Goal: Task Accomplishment & Management: Use online tool/utility

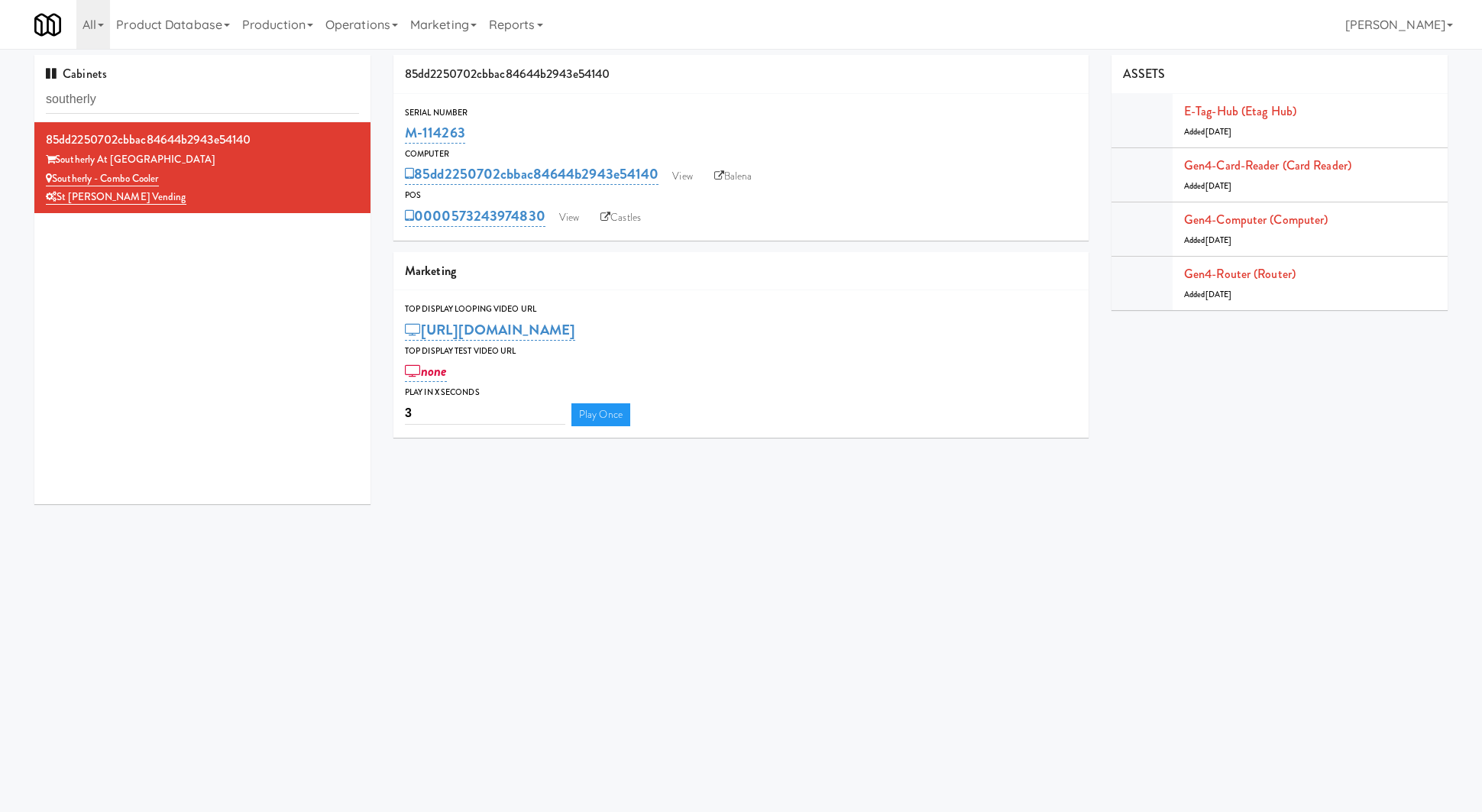
click at [236, 110] on input "southerly" at bounding box center [202, 100] width 313 height 29
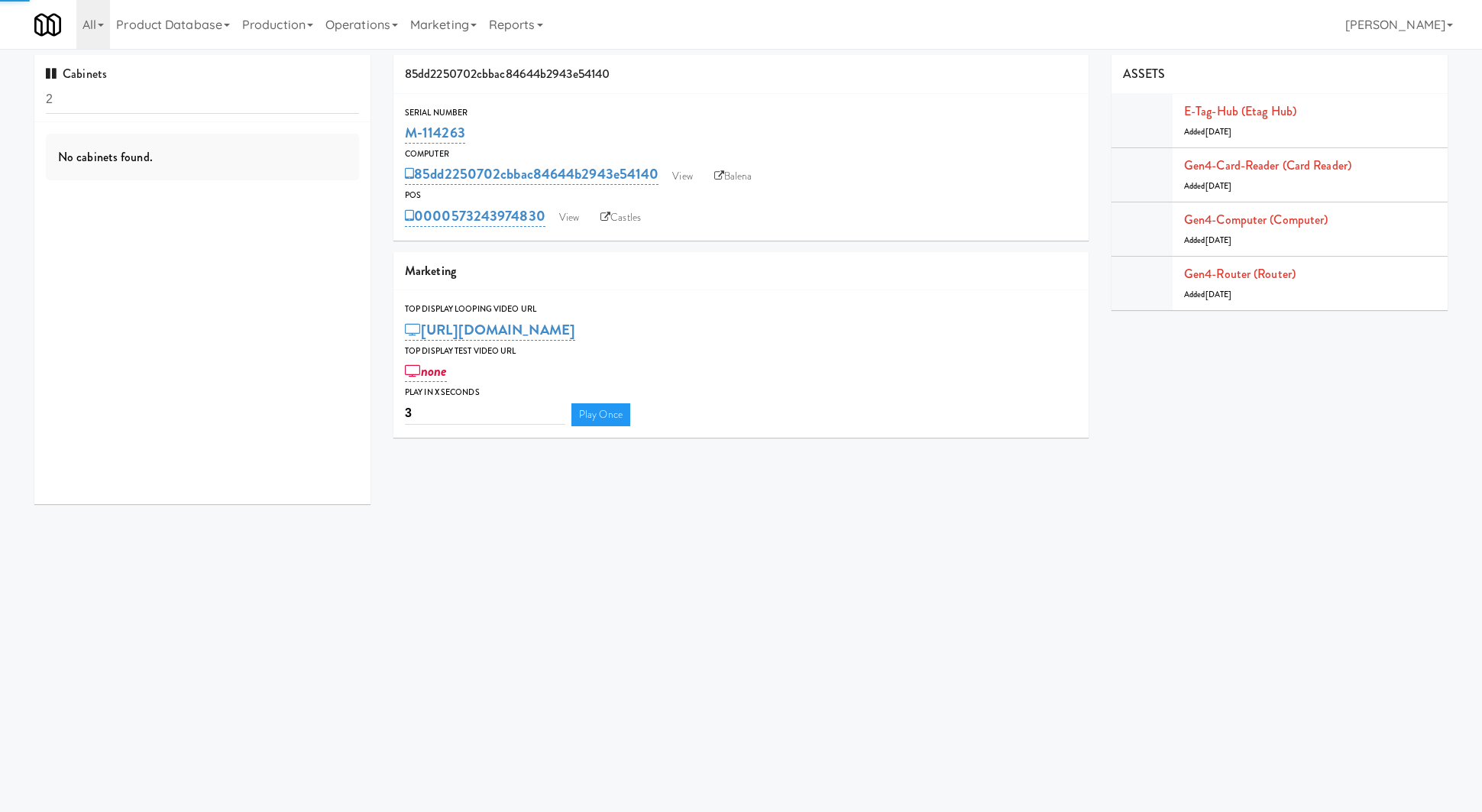
type input "2"
type input "resa"
click at [237, 96] on input "resa" at bounding box center [202, 100] width 313 height 29
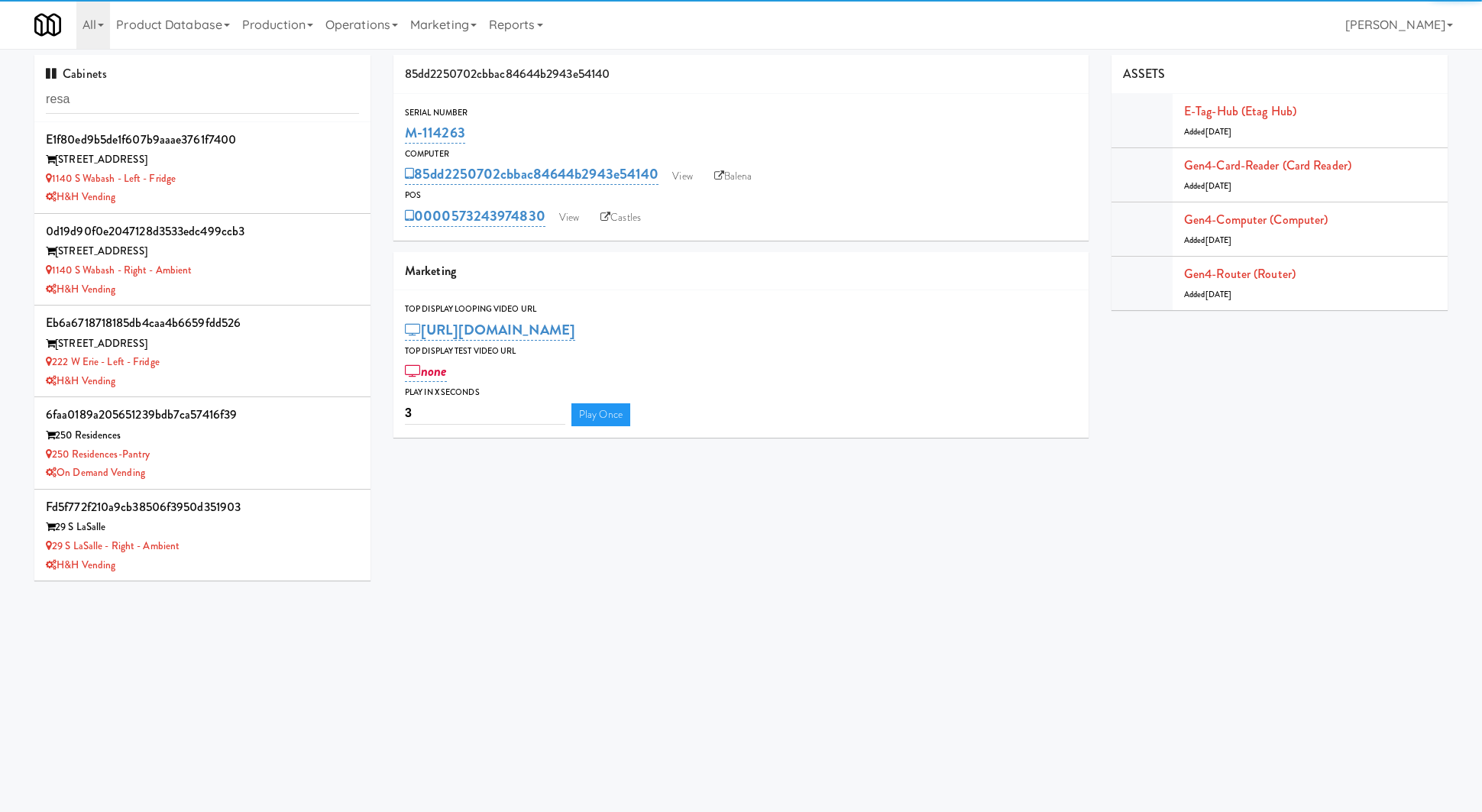
click at [237, 96] on input "resa" at bounding box center [202, 100] width 313 height 29
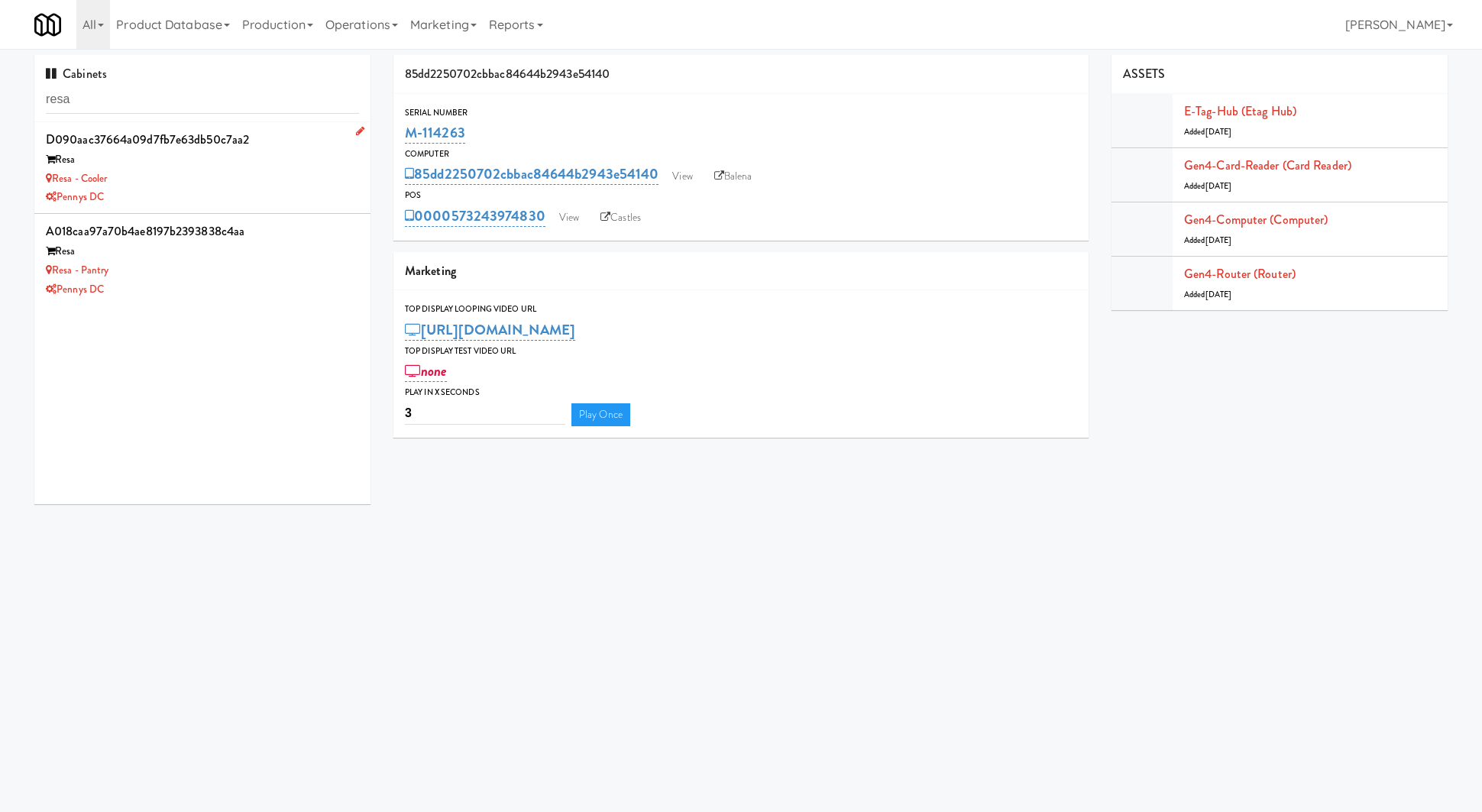
click at [273, 193] on div "Pennys DC" at bounding box center [202, 197] width 313 height 19
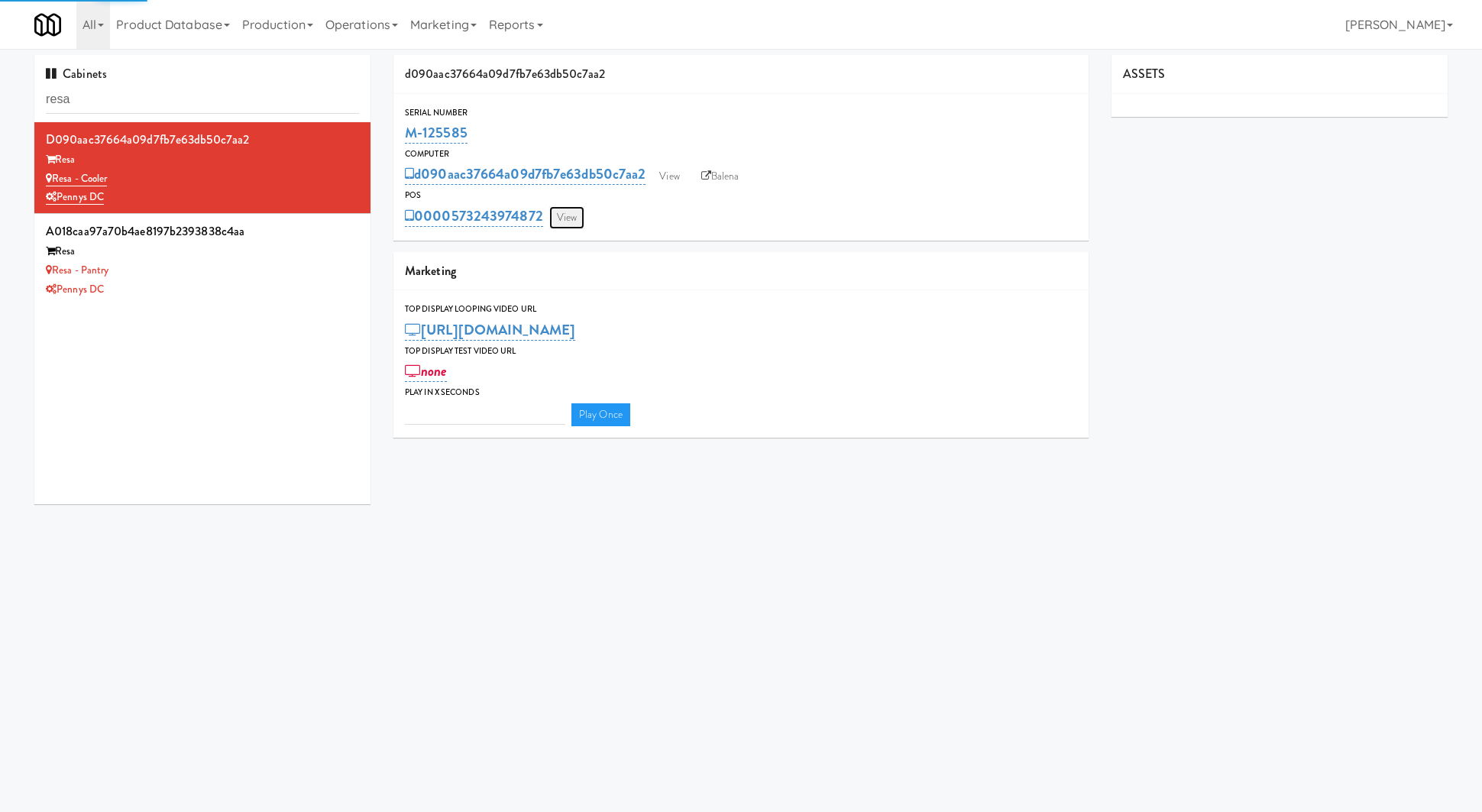
type input "3"
click at [559, 218] on link "View" at bounding box center [567, 217] width 35 height 23
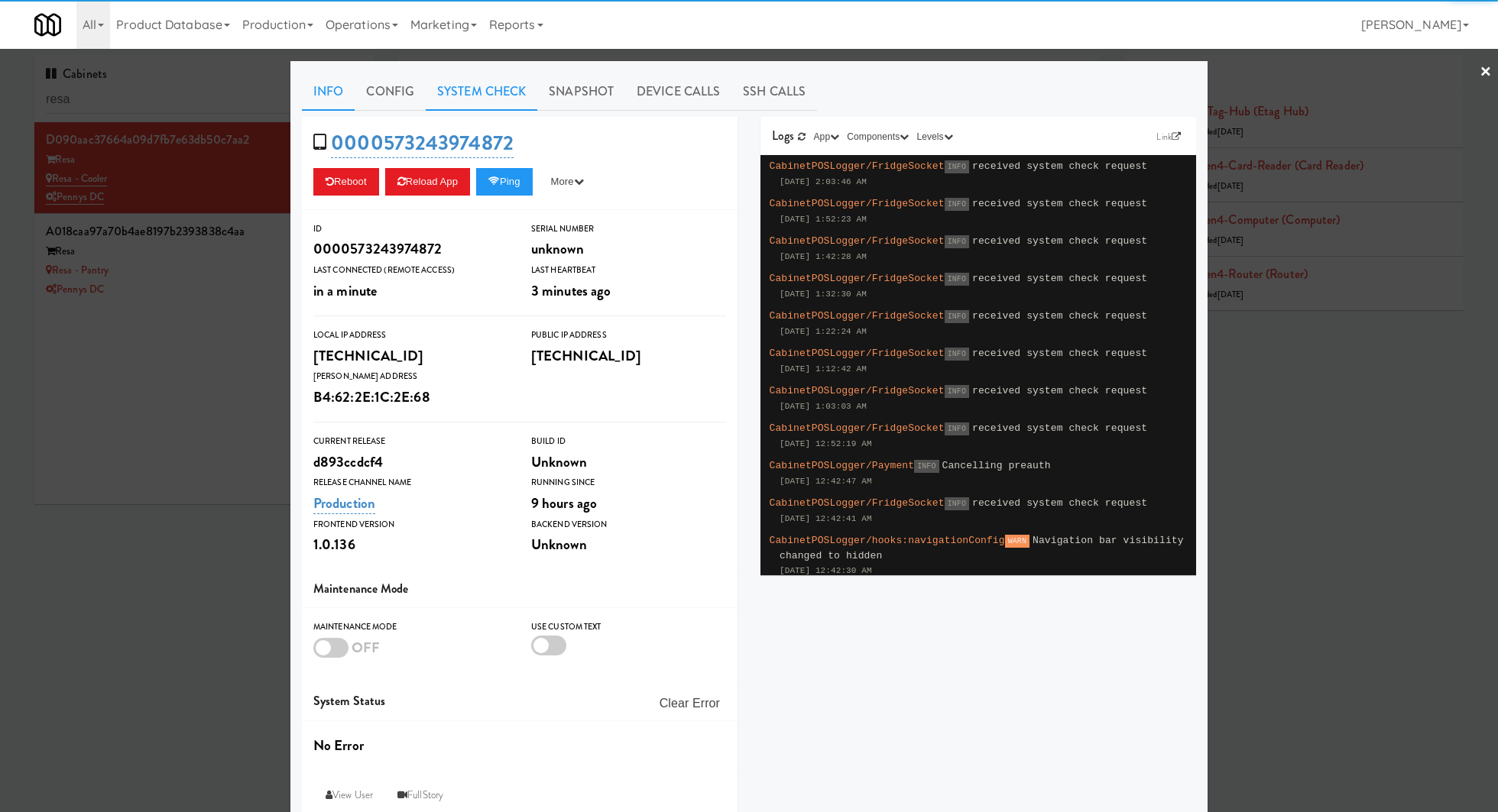
click at [513, 105] on link "System Check" at bounding box center [482, 92] width 112 height 38
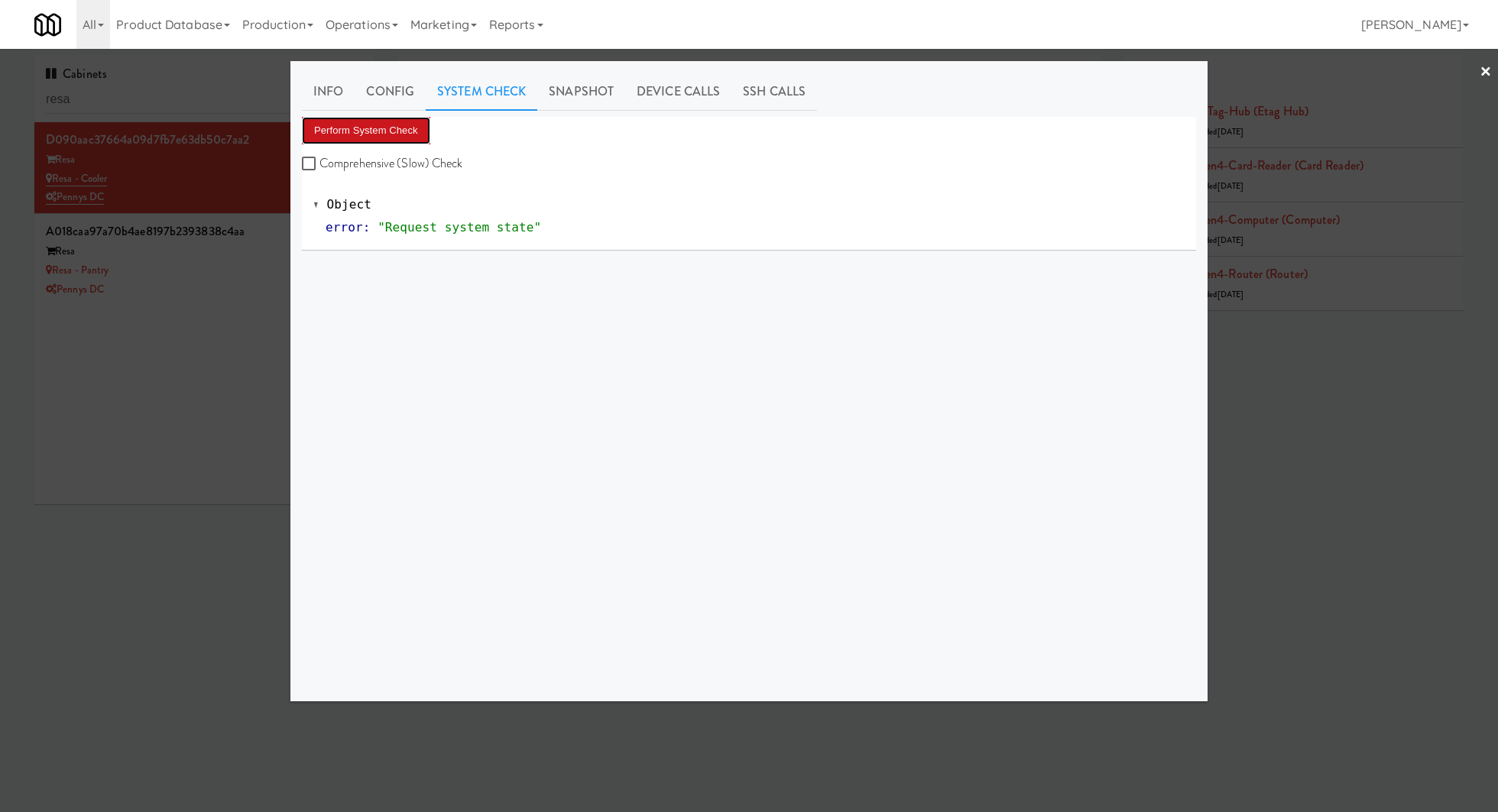
click at [398, 128] on button "Perform System Check" at bounding box center [367, 130] width 129 height 28
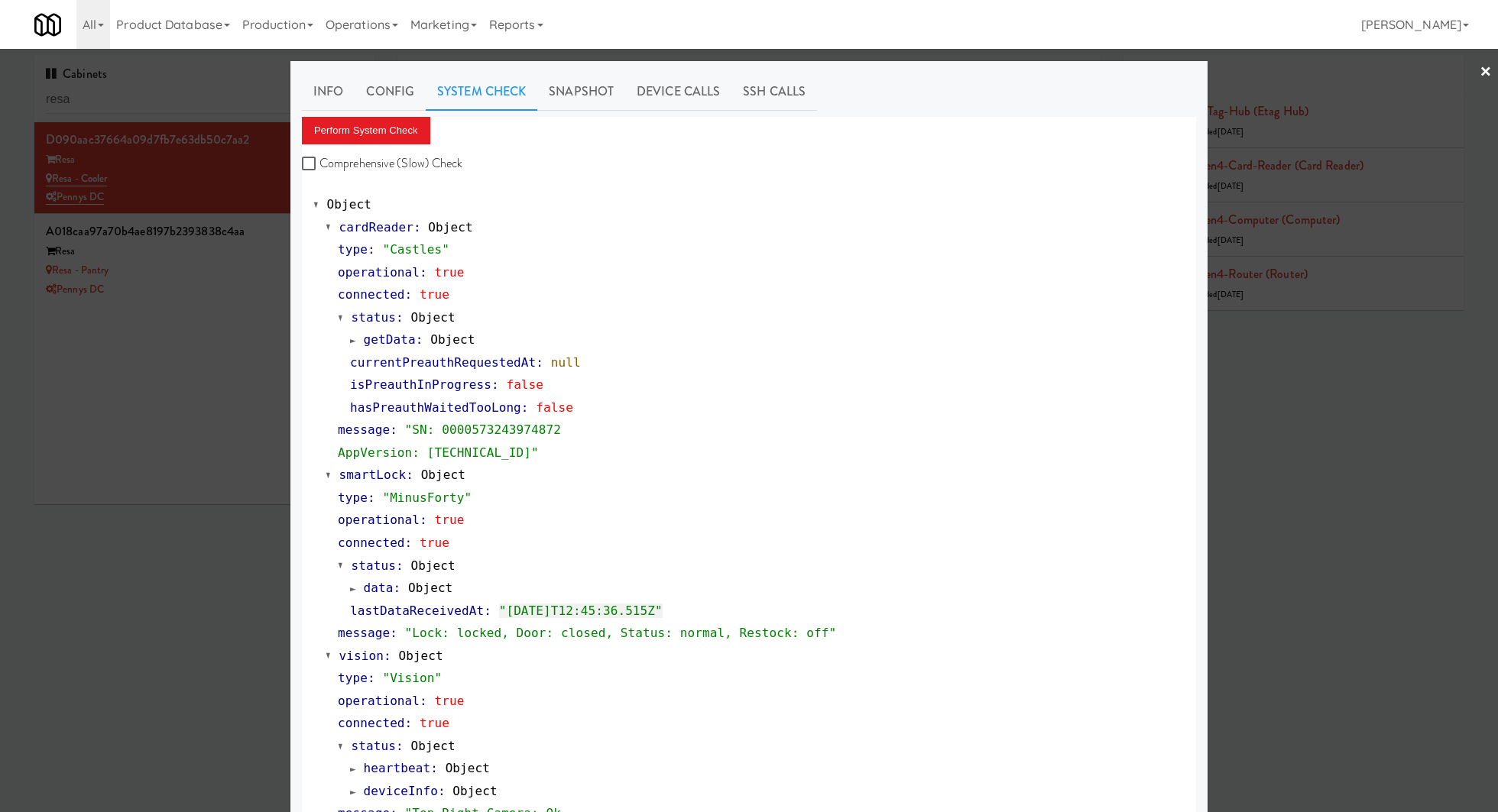
click at [261, 321] on div at bounding box center [749, 406] width 1498 height 812
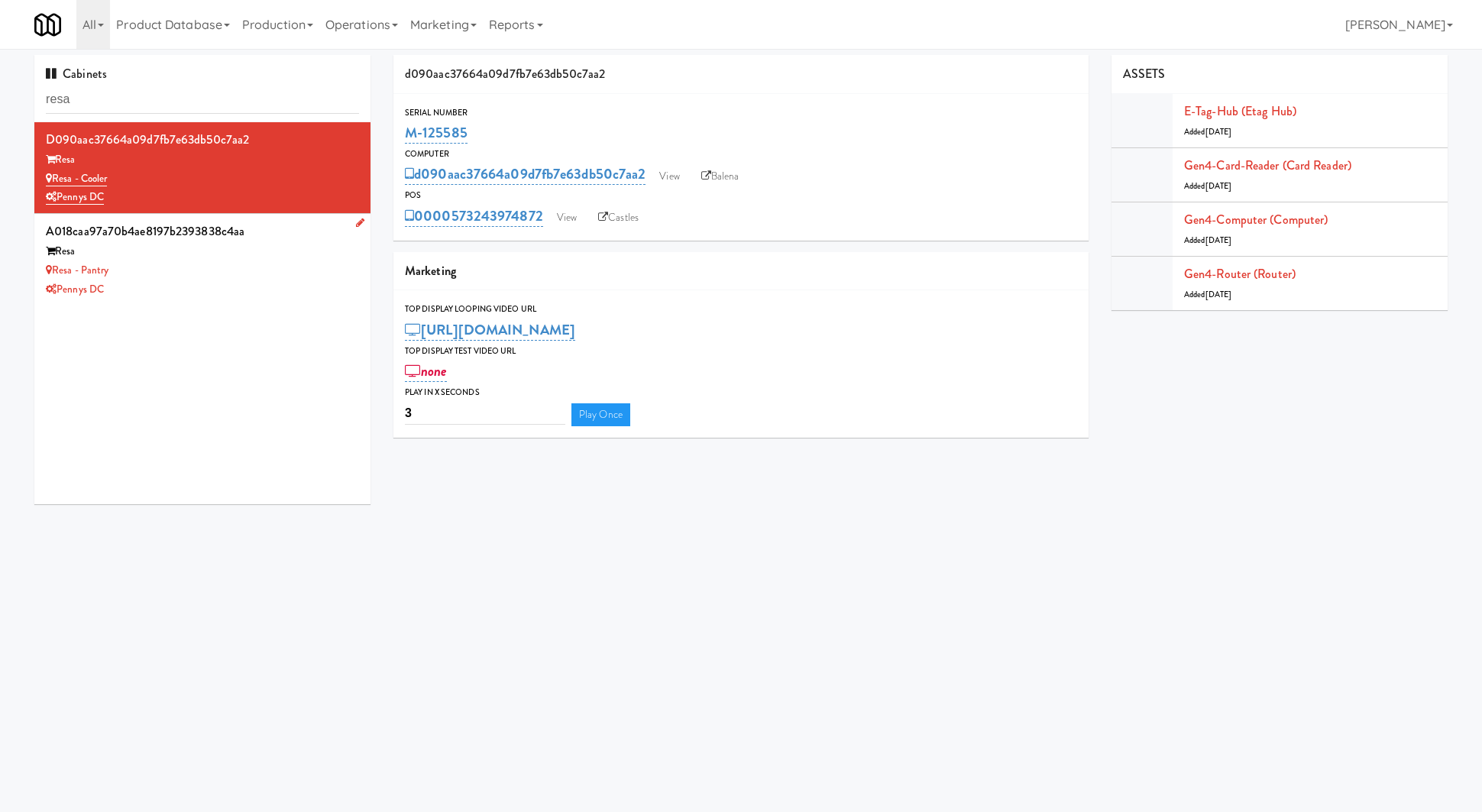
click at [275, 240] on div "a018caa97a70b4ae8197b2393838c4aa" at bounding box center [202, 231] width 313 height 23
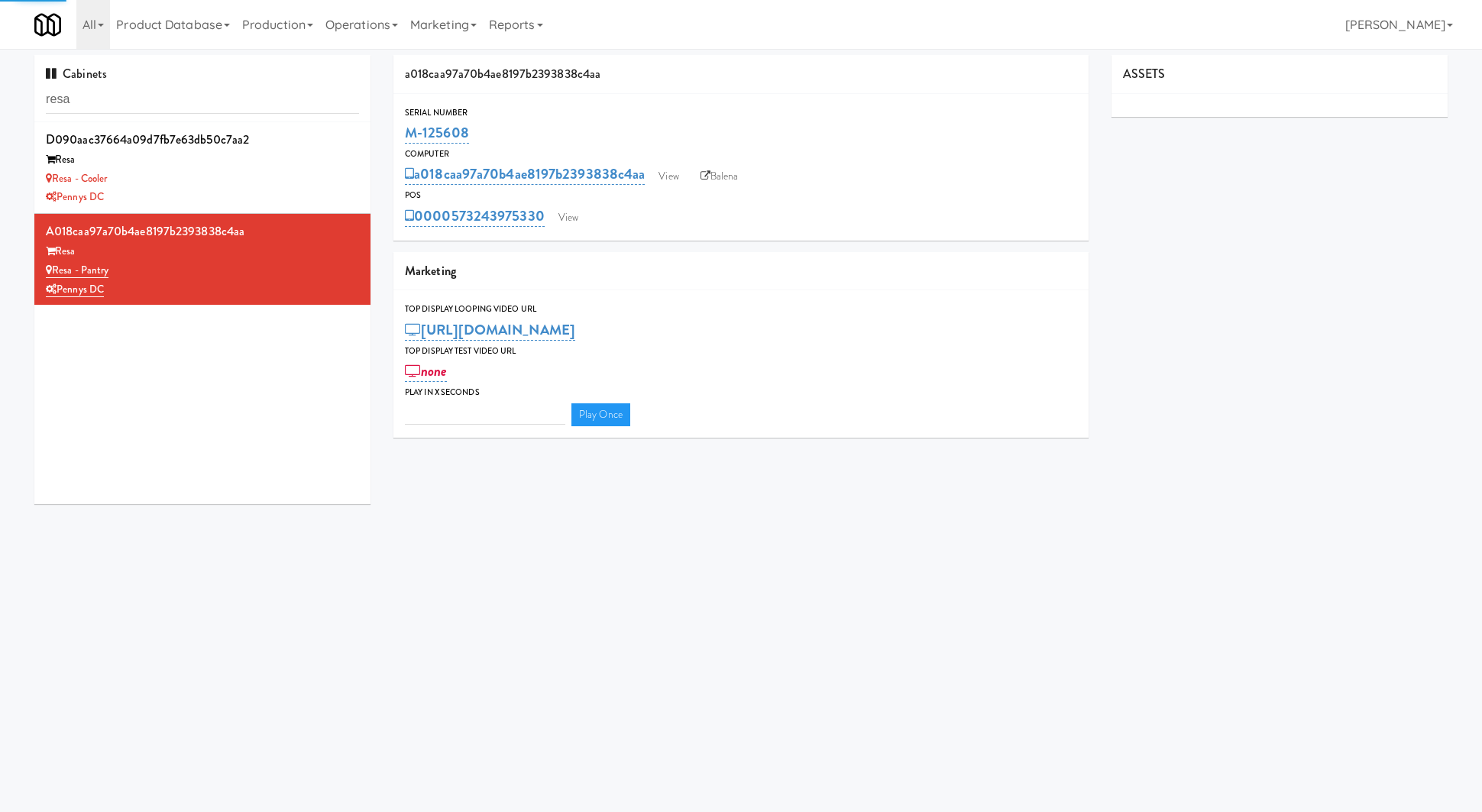
type input "3"
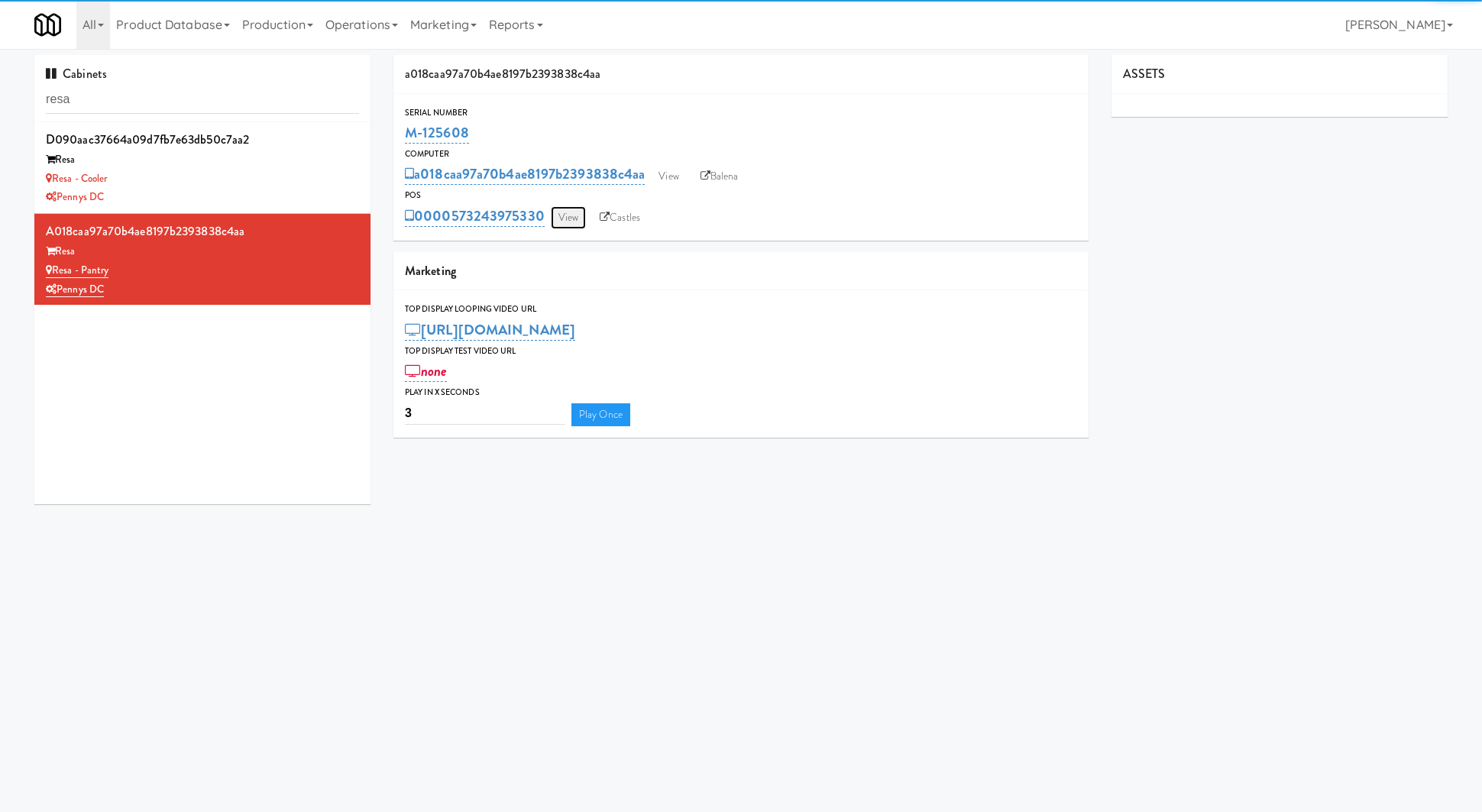
click at [581, 220] on link "View" at bounding box center [569, 217] width 35 height 23
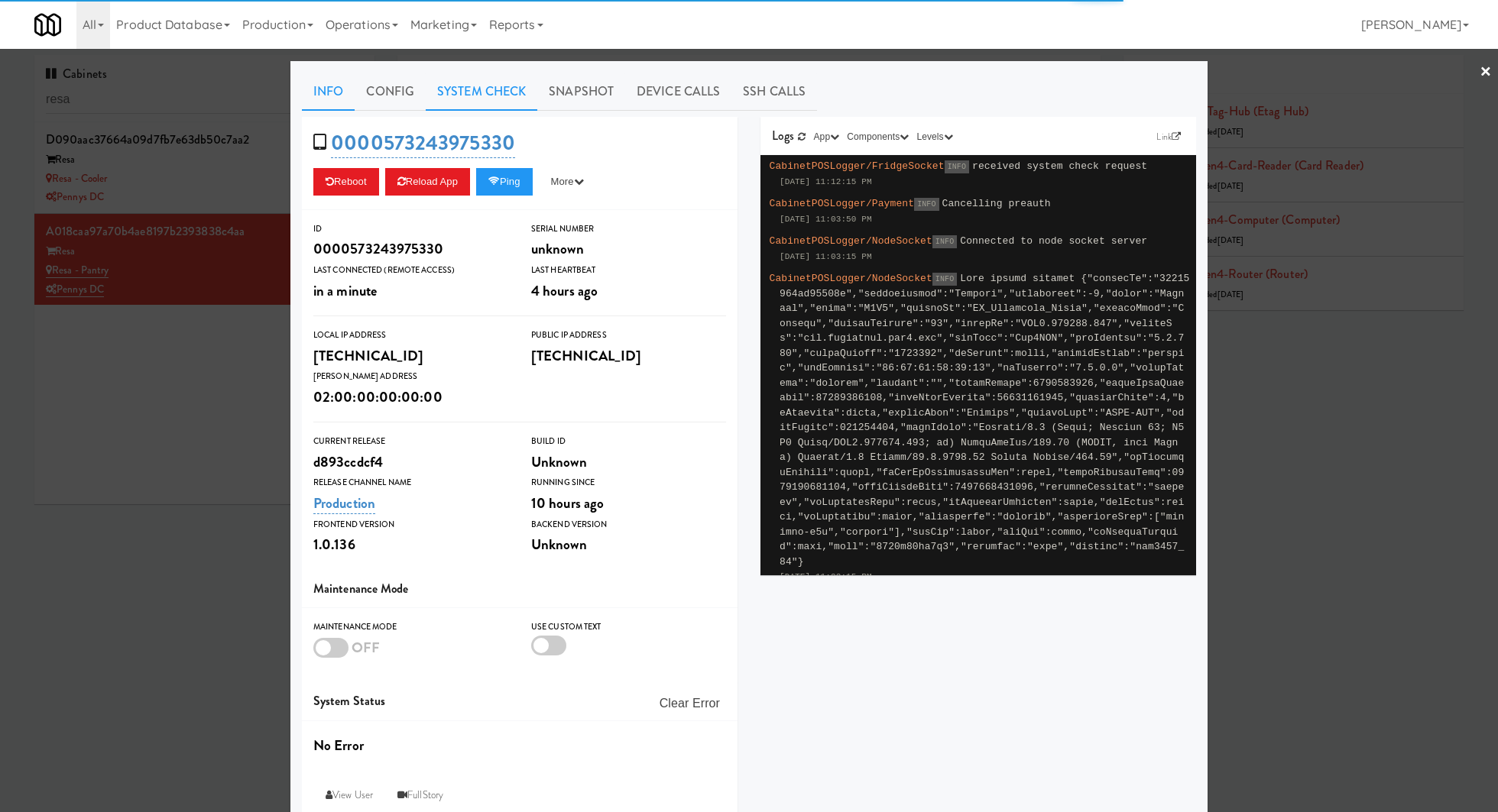
click at [488, 107] on link "System Check" at bounding box center [482, 92] width 112 height 38
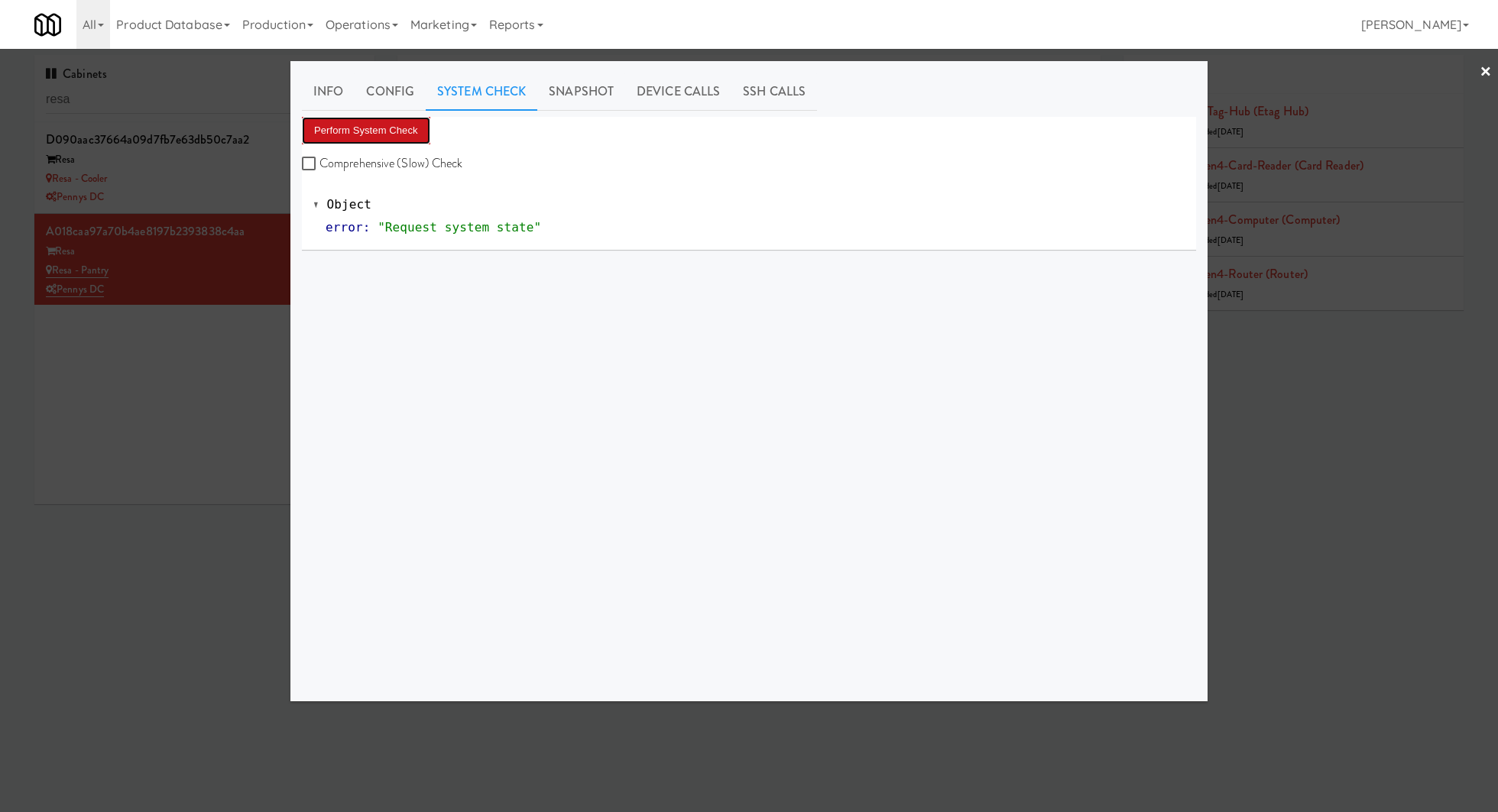
click at [424, 132] on button "Perform System Check" at bounding box center [367, 130] width 129 height 28
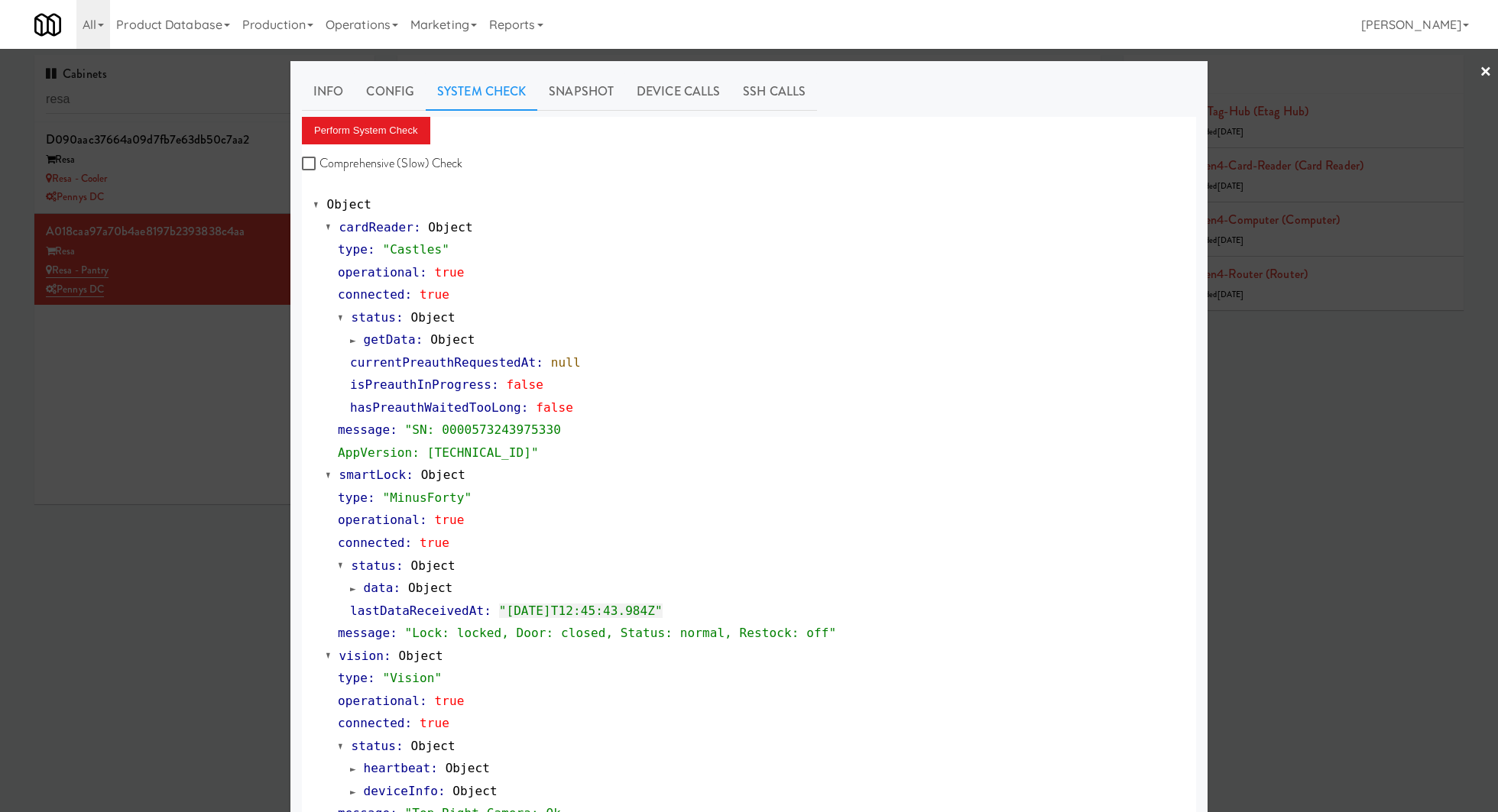
click at [184, 190] on div at bounding box center [749, 406] width 1498 height 812
click at [184, 190] on div "Pennys DC" at bounding box center [205, 197] width 317 height 19
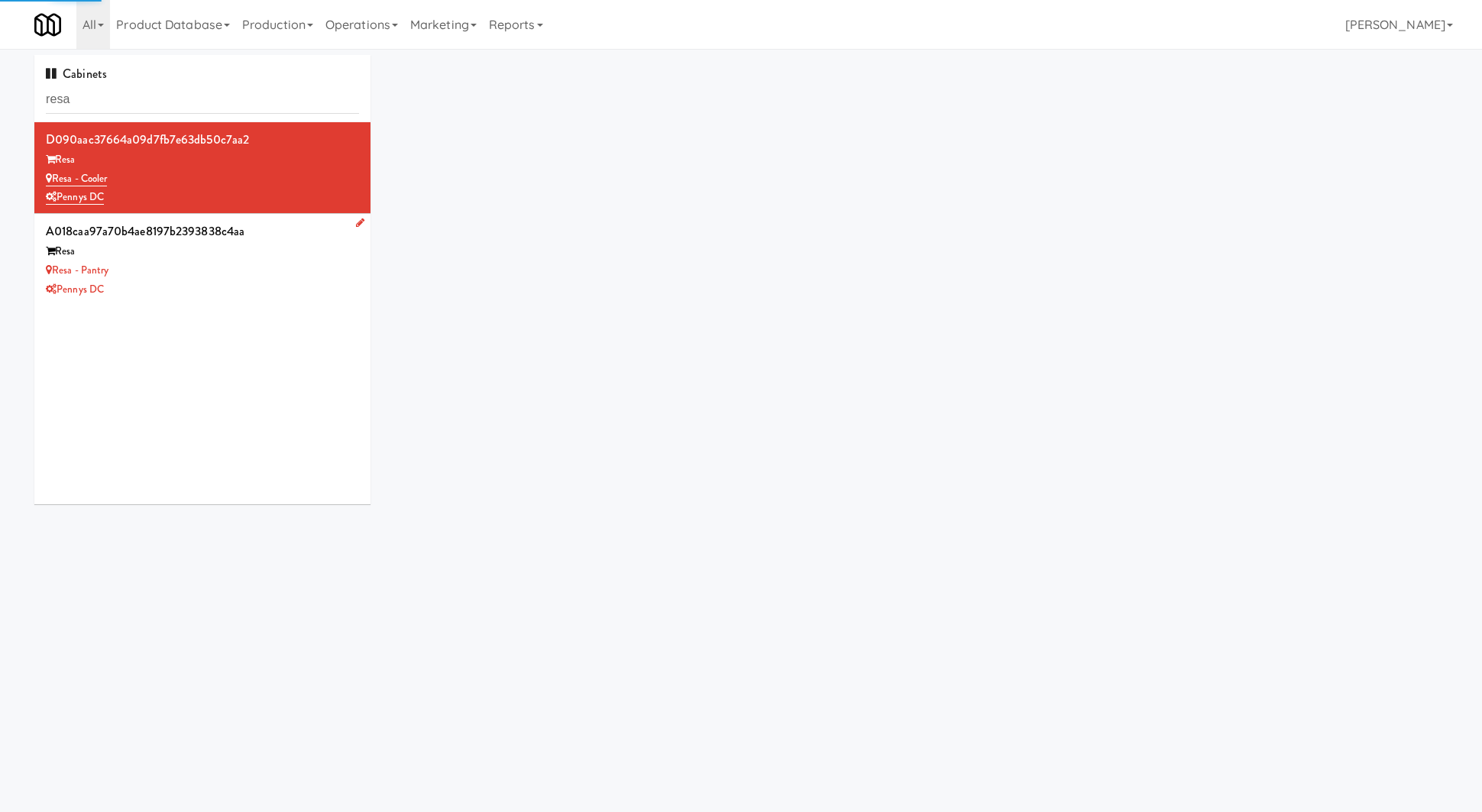
click at [191, 281] on div "Pennys DC" at bounding box center [202, 290] width 313 height 19
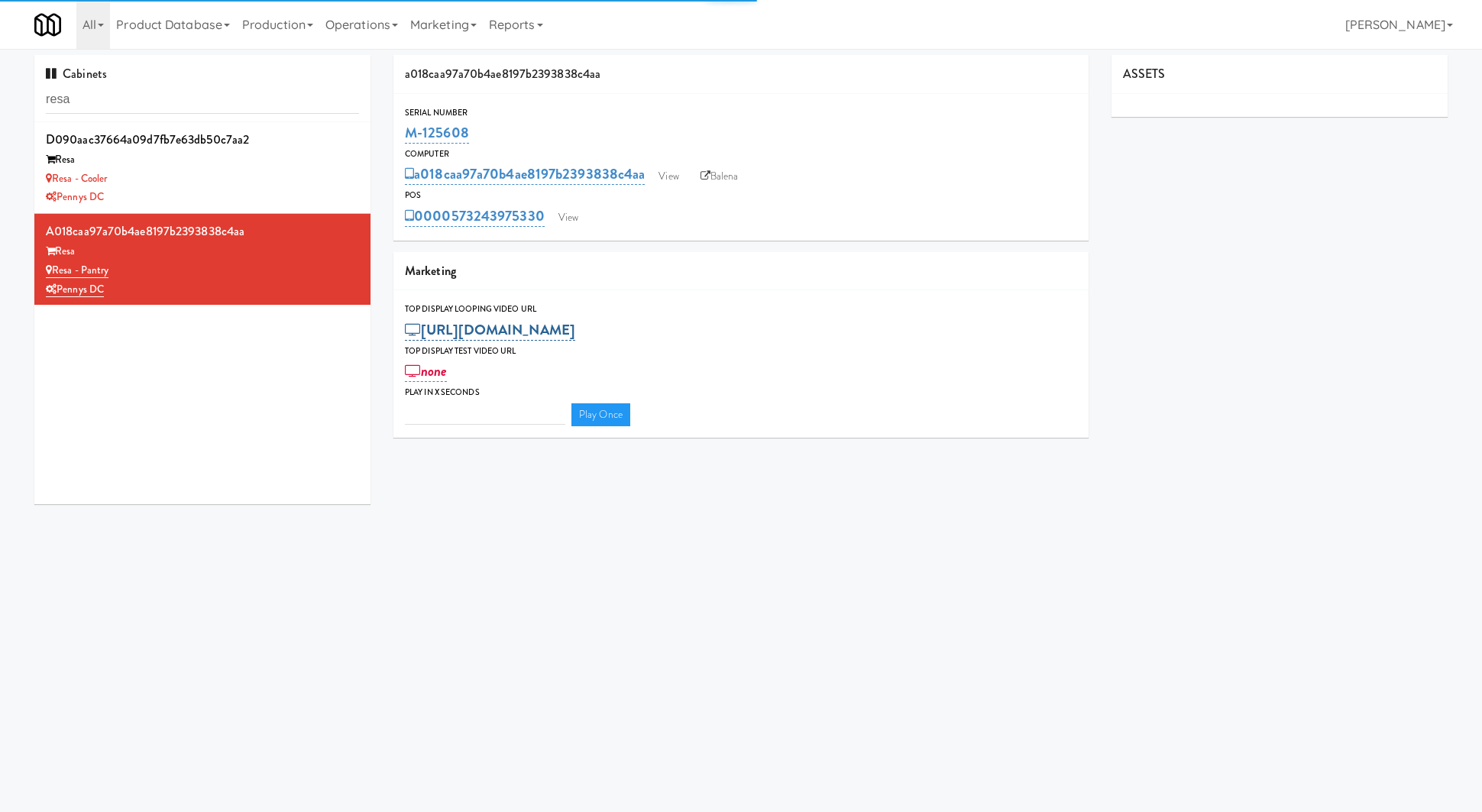
type input "3"
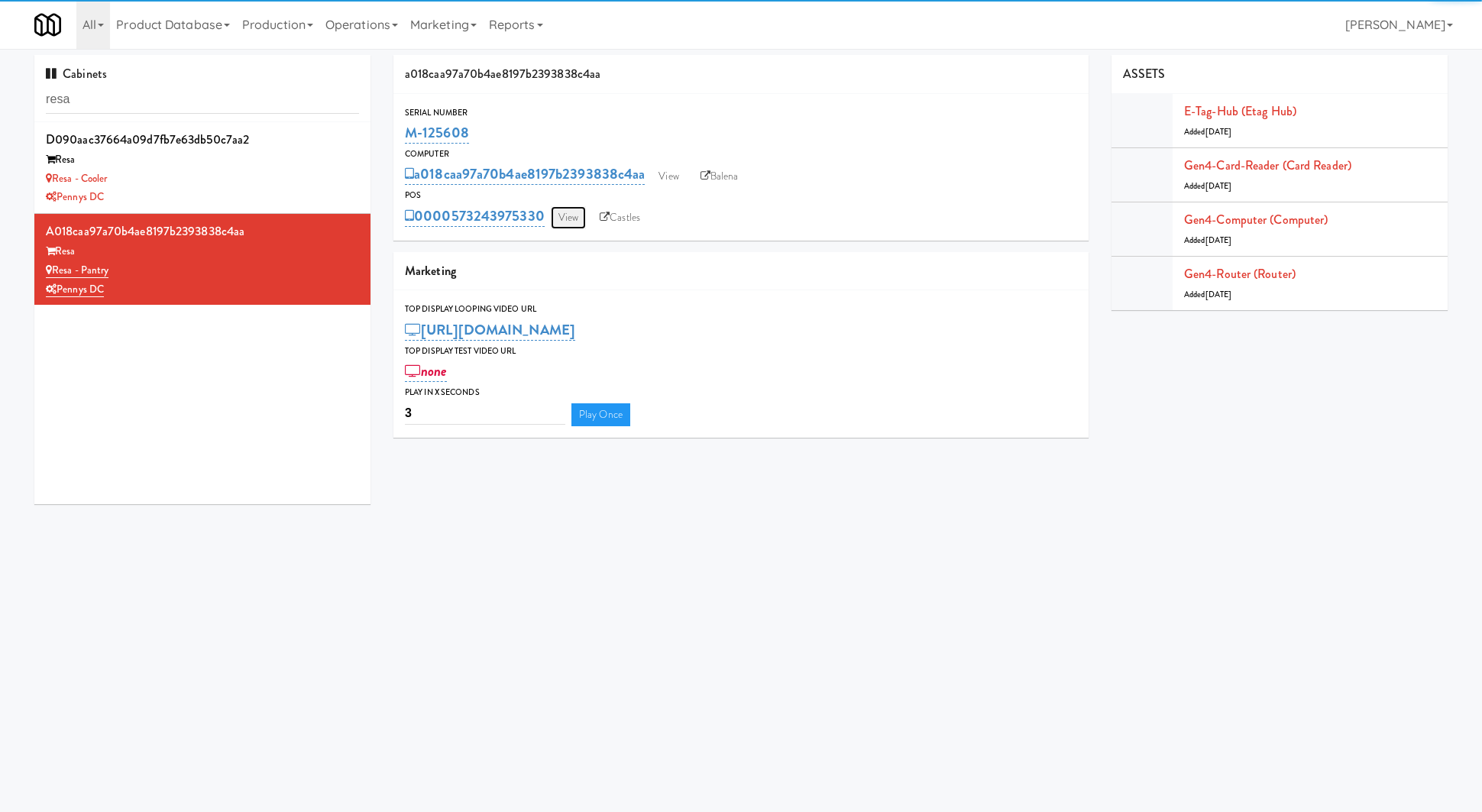
click at [564, 222] on link "View" at bounding box center [569, 217] width 35 height 23
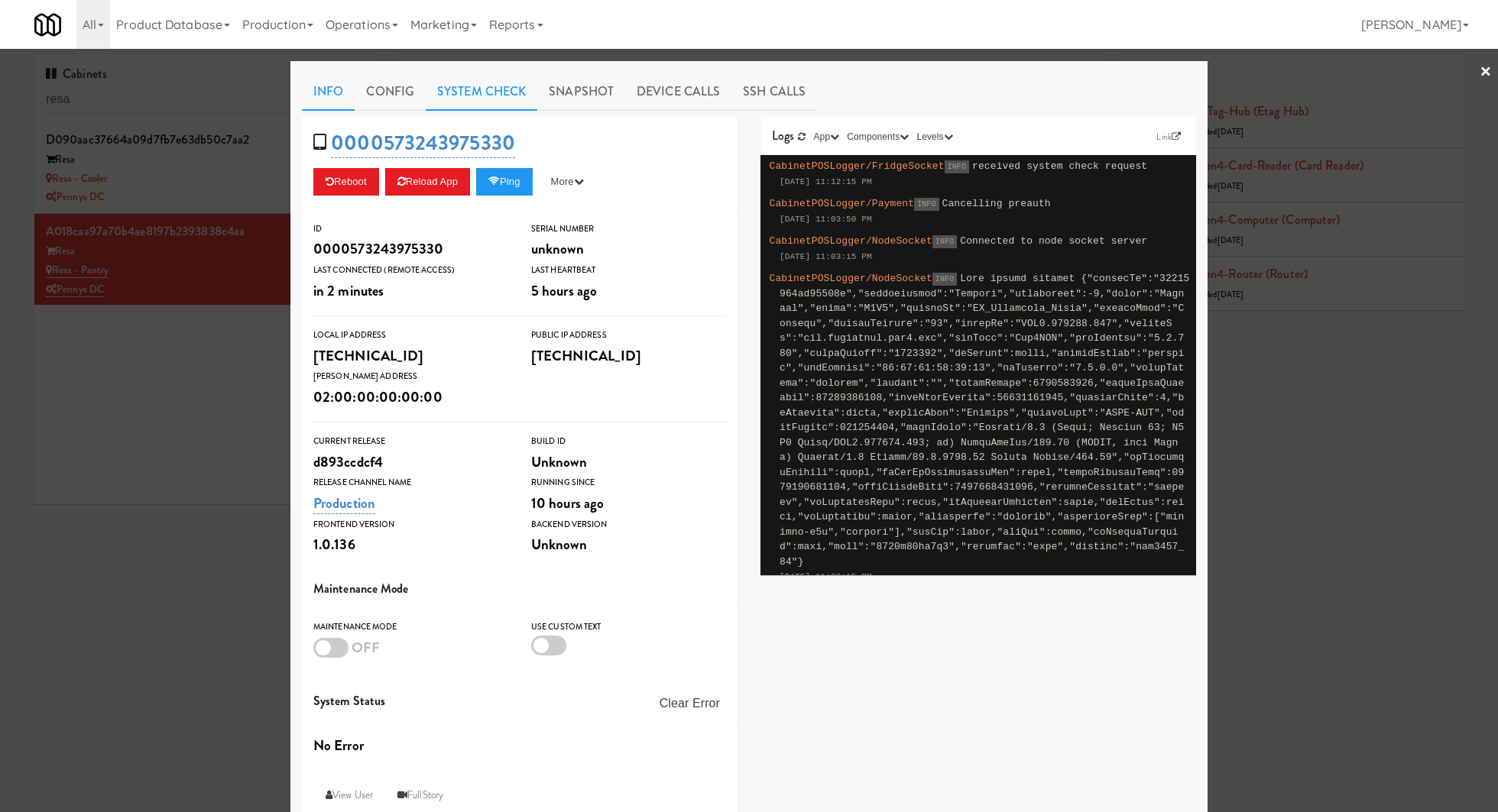
click at [473, 89] on link "System Check" at bounding box center [482, 92] width 112 height 38
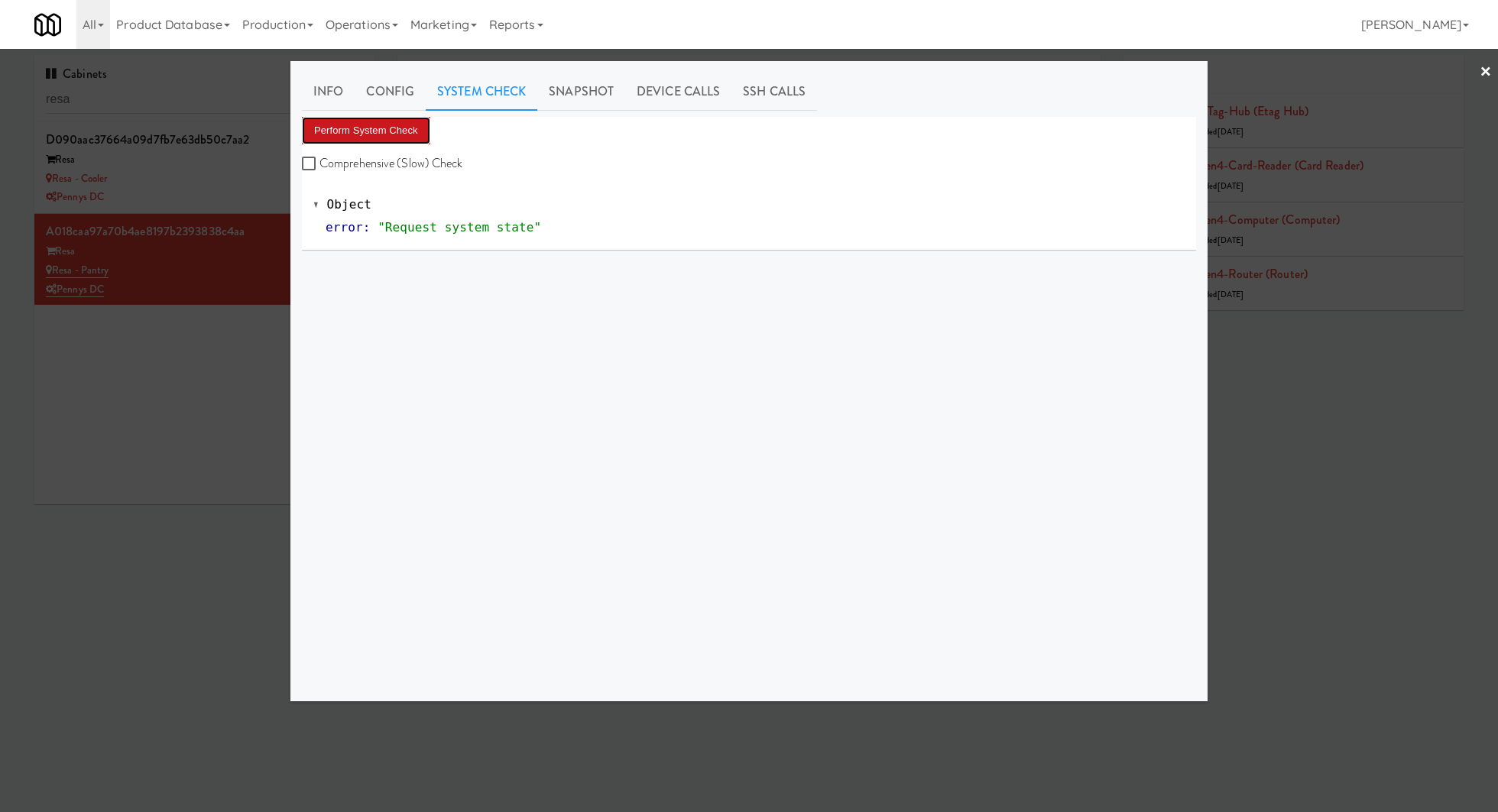
click at [353, 136] on button "Perform System Check" at bounding box center [367, 130] width 129 height 28
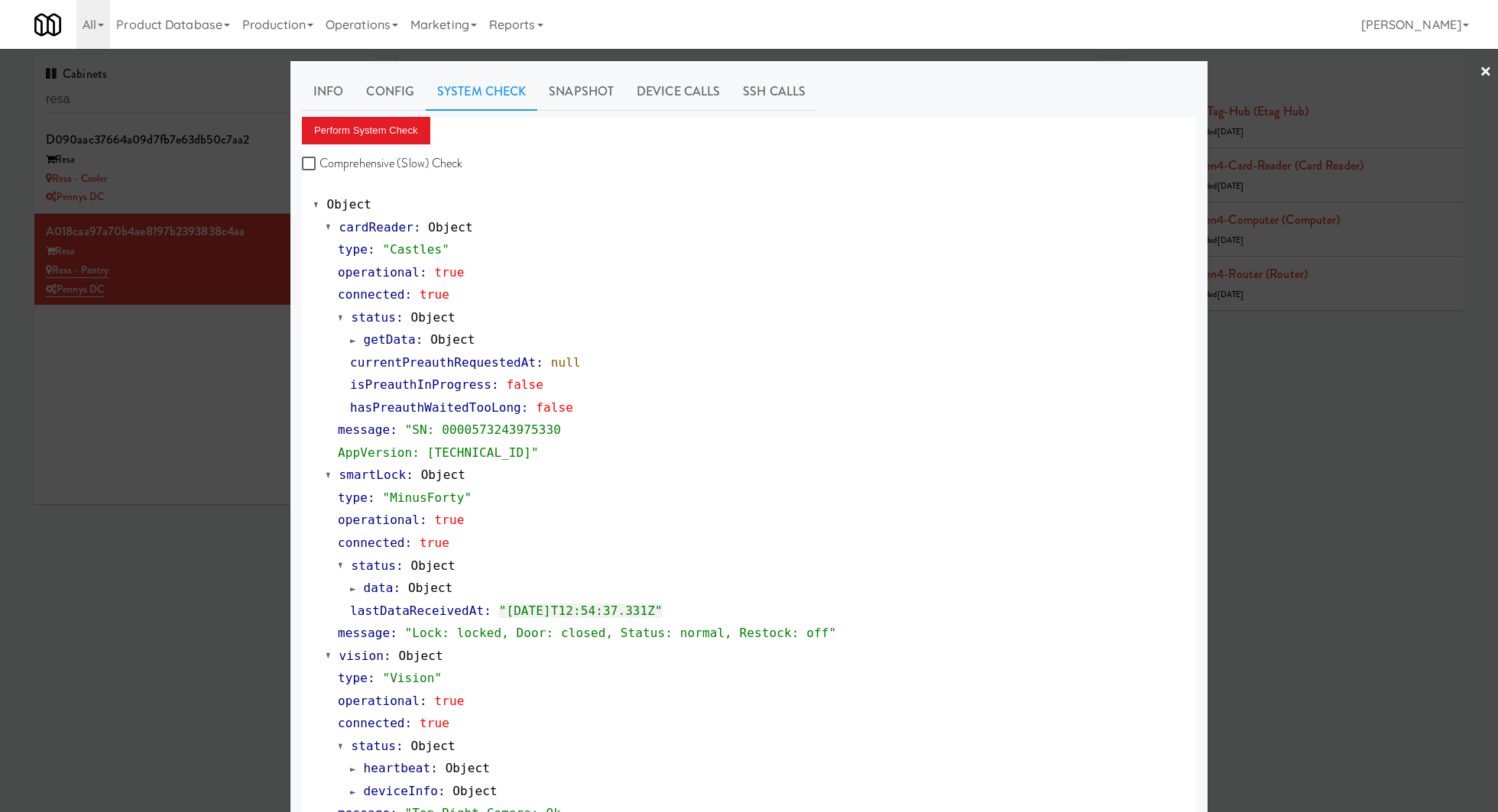
click at [125, 416] on div at bounding box center [749, 406] width 1498 height 812
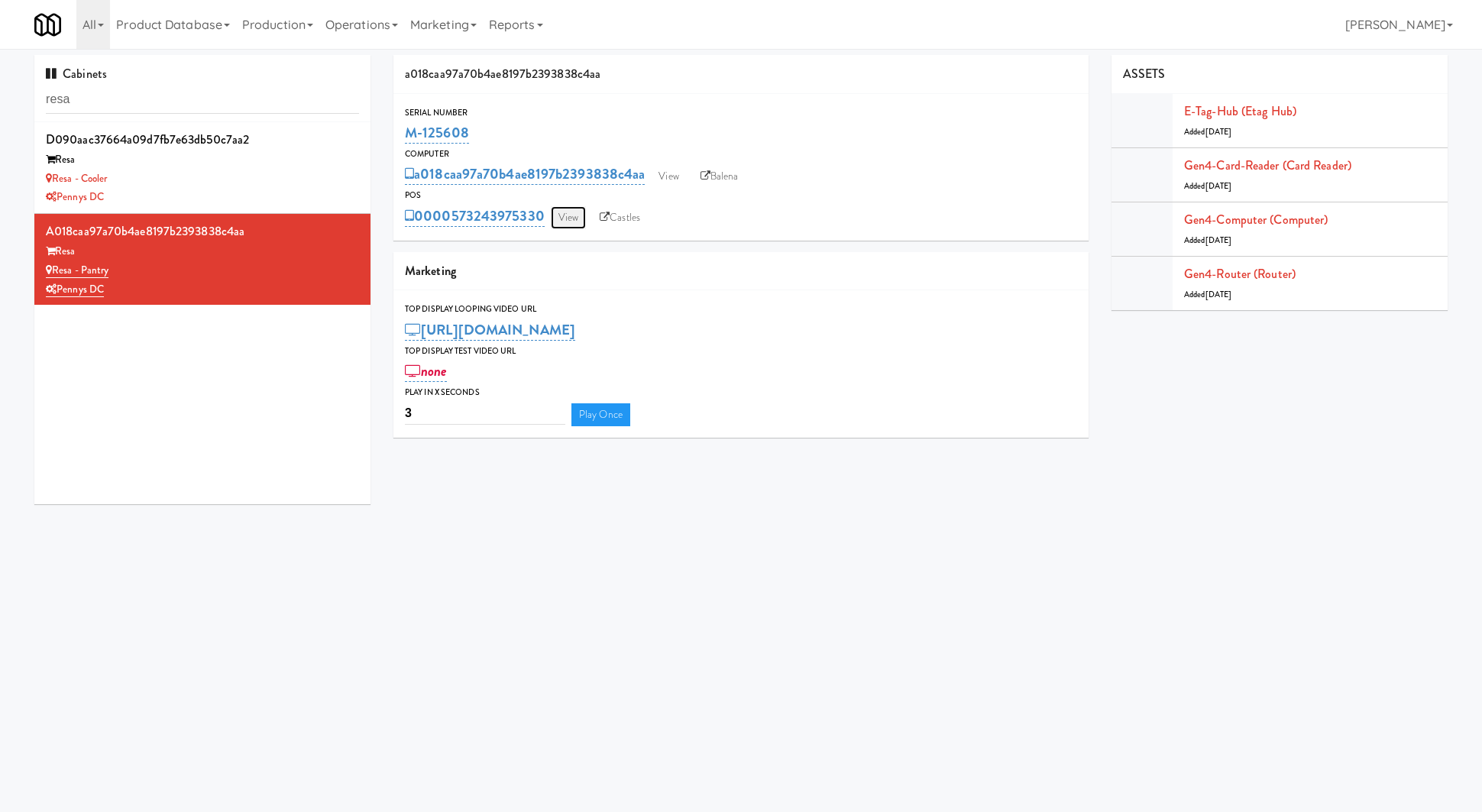
click at [573, 214] on link "View" at bounding box center [569, 217] width 35 height 23
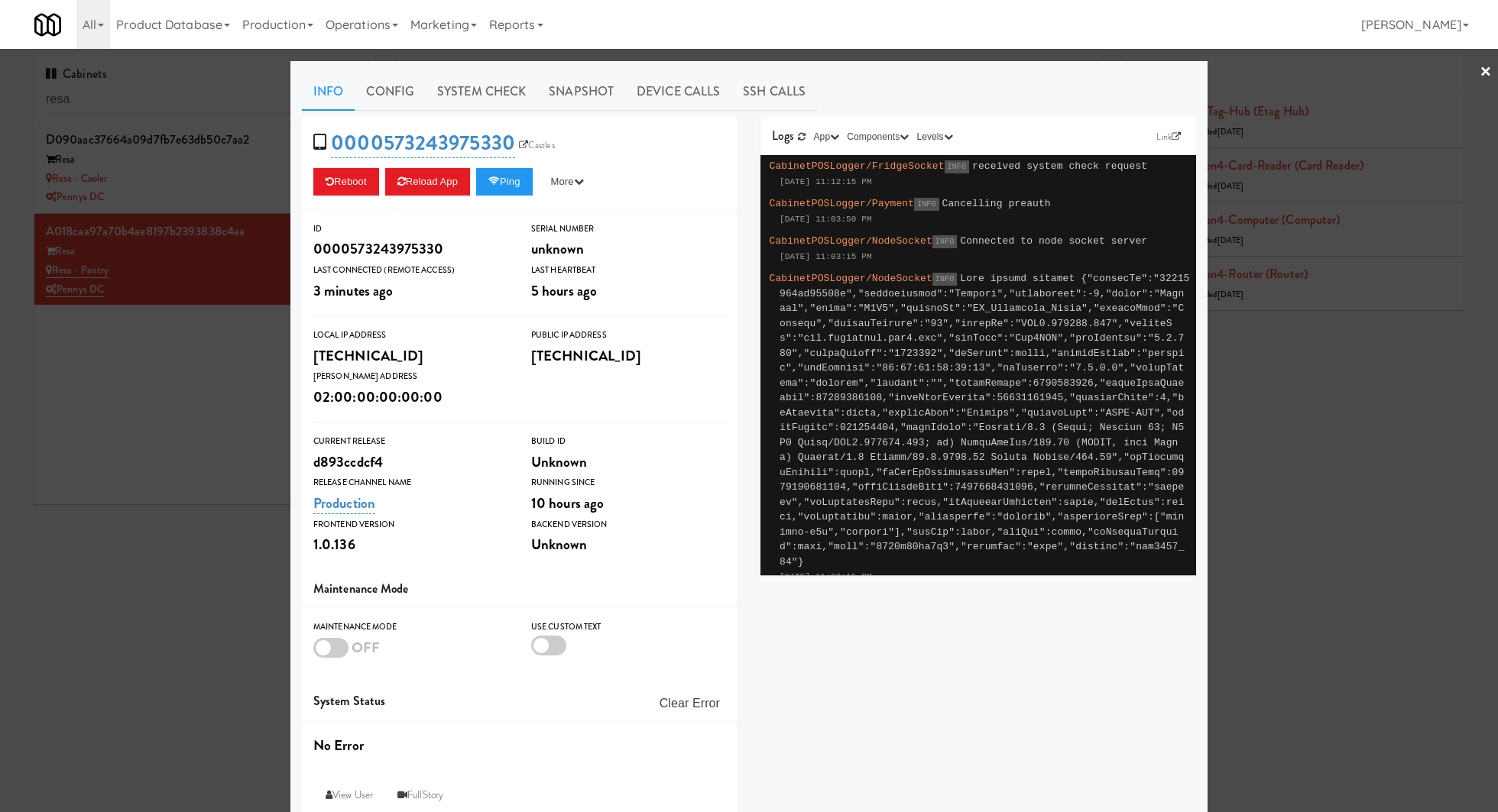
click at [90, 480] on div at bounding box center [749, 406] width 1498 height 812
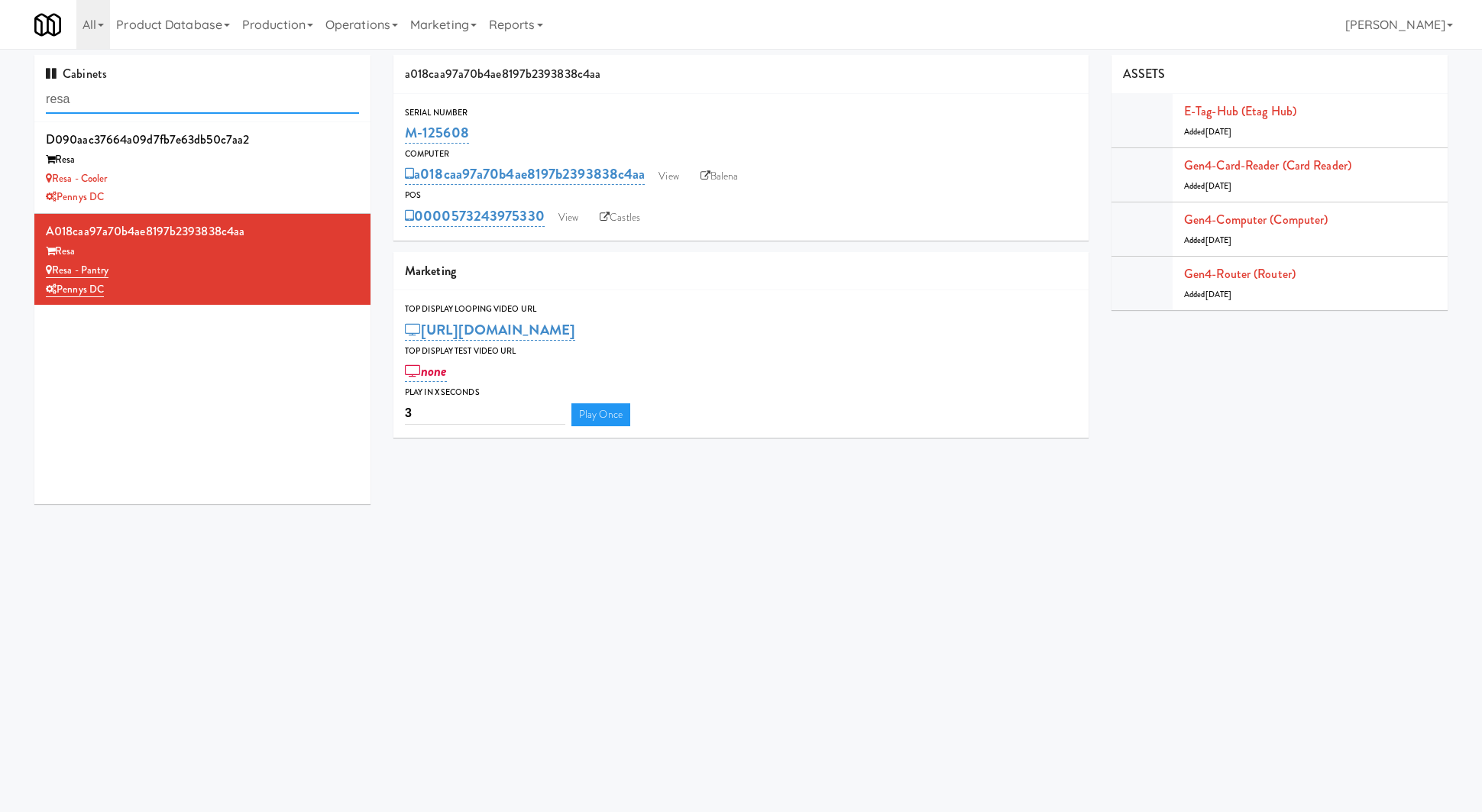
click at [169, 96] on input "resa" at bounding box center [202, 100] width 313 height 29
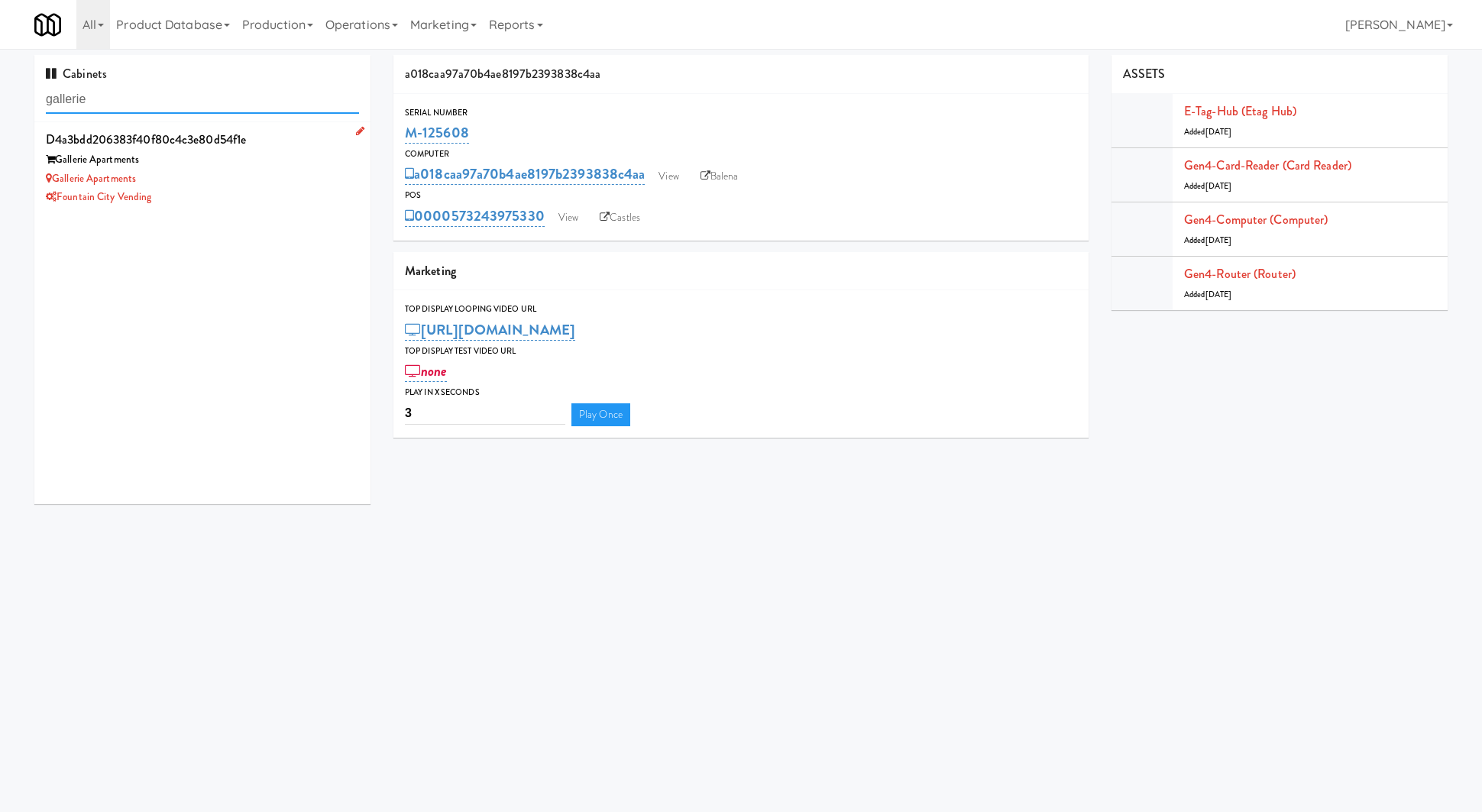
type input "gallerie"
click at [198, 177] on div "Gallerie Apartments" at bounding box center [202, 179] width 313 height 19
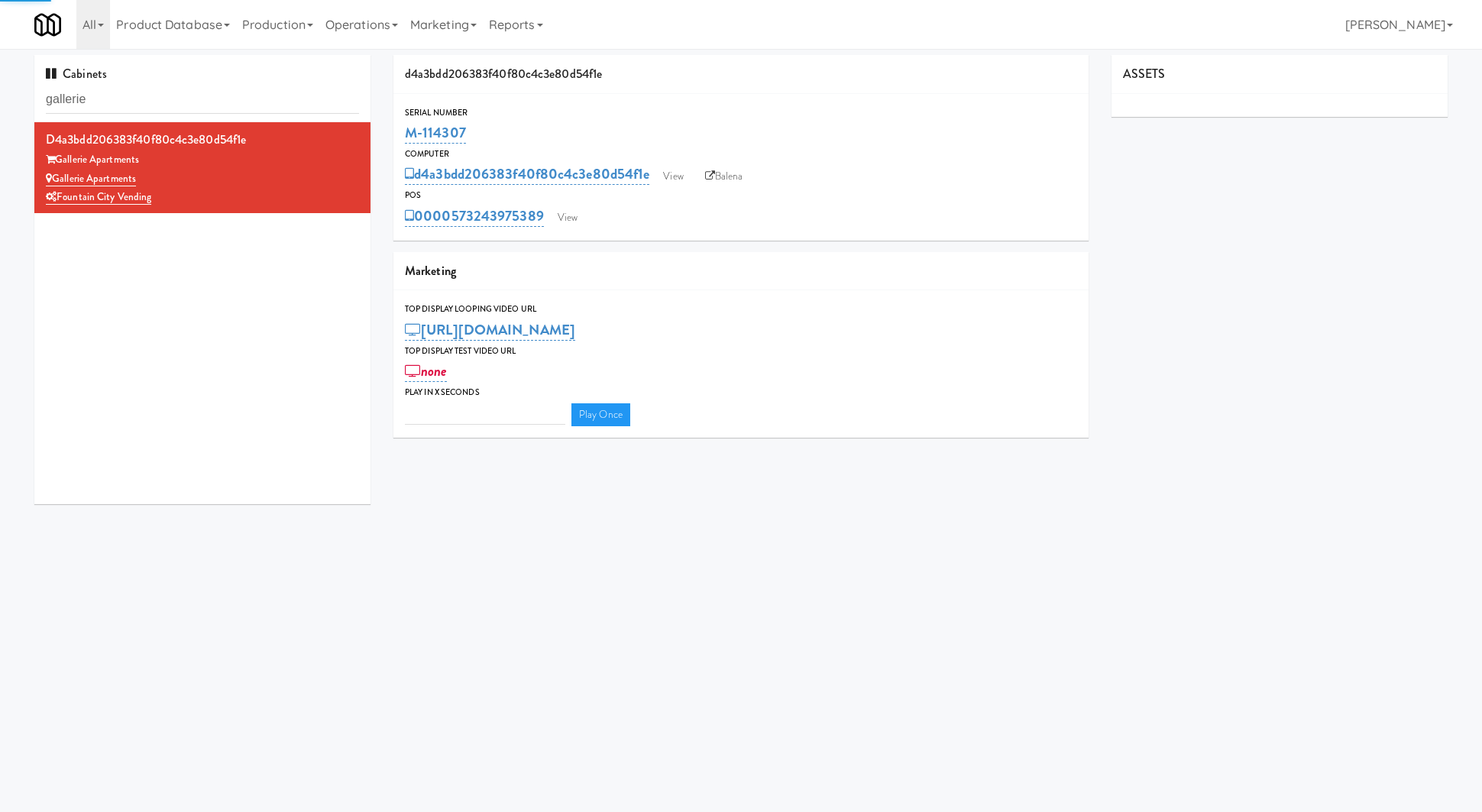
type input "3"
click at [579, 231] on div "Serial Number M-114307 Computer d4a3bdd206383f40f80c4c3e80d54f1e View Balena PO…" at bounding box center [741, 167] width 695 height 147
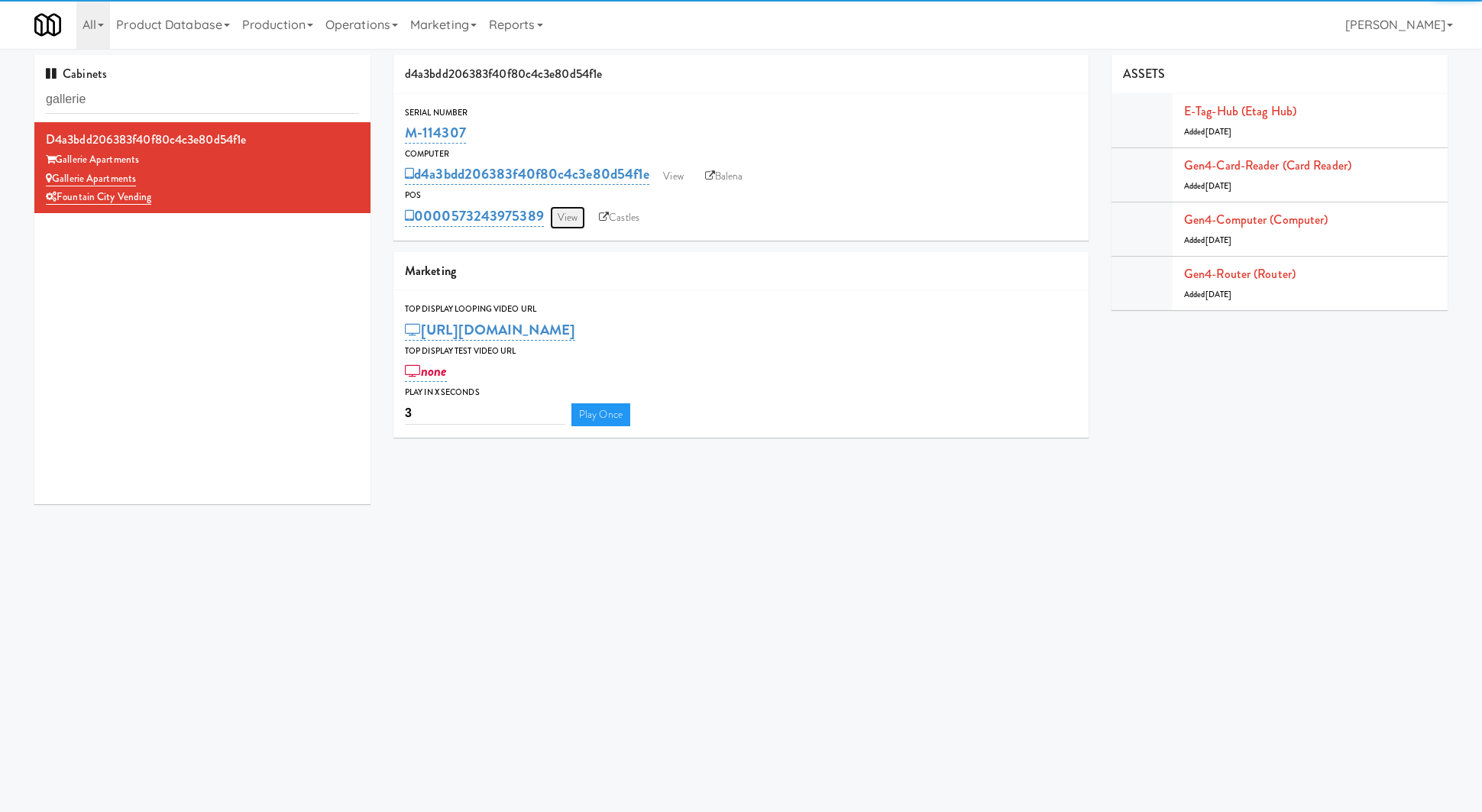
click at [576, 221] on link "View" at bounding box center [568, 217] width 35 height 23
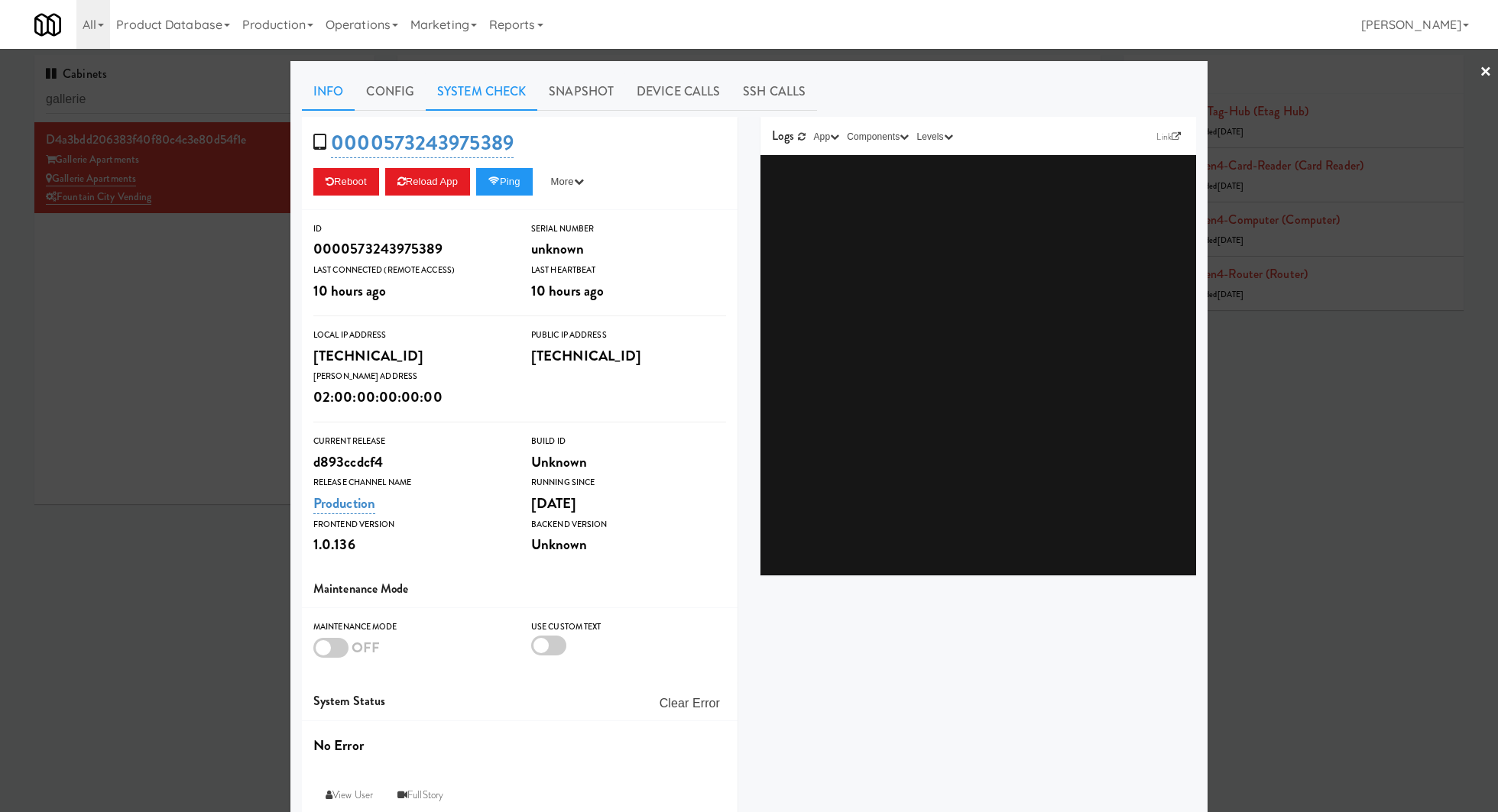
click at [500, 109] on link "System Check" at bounding box center [482, 92] width 112 height 38
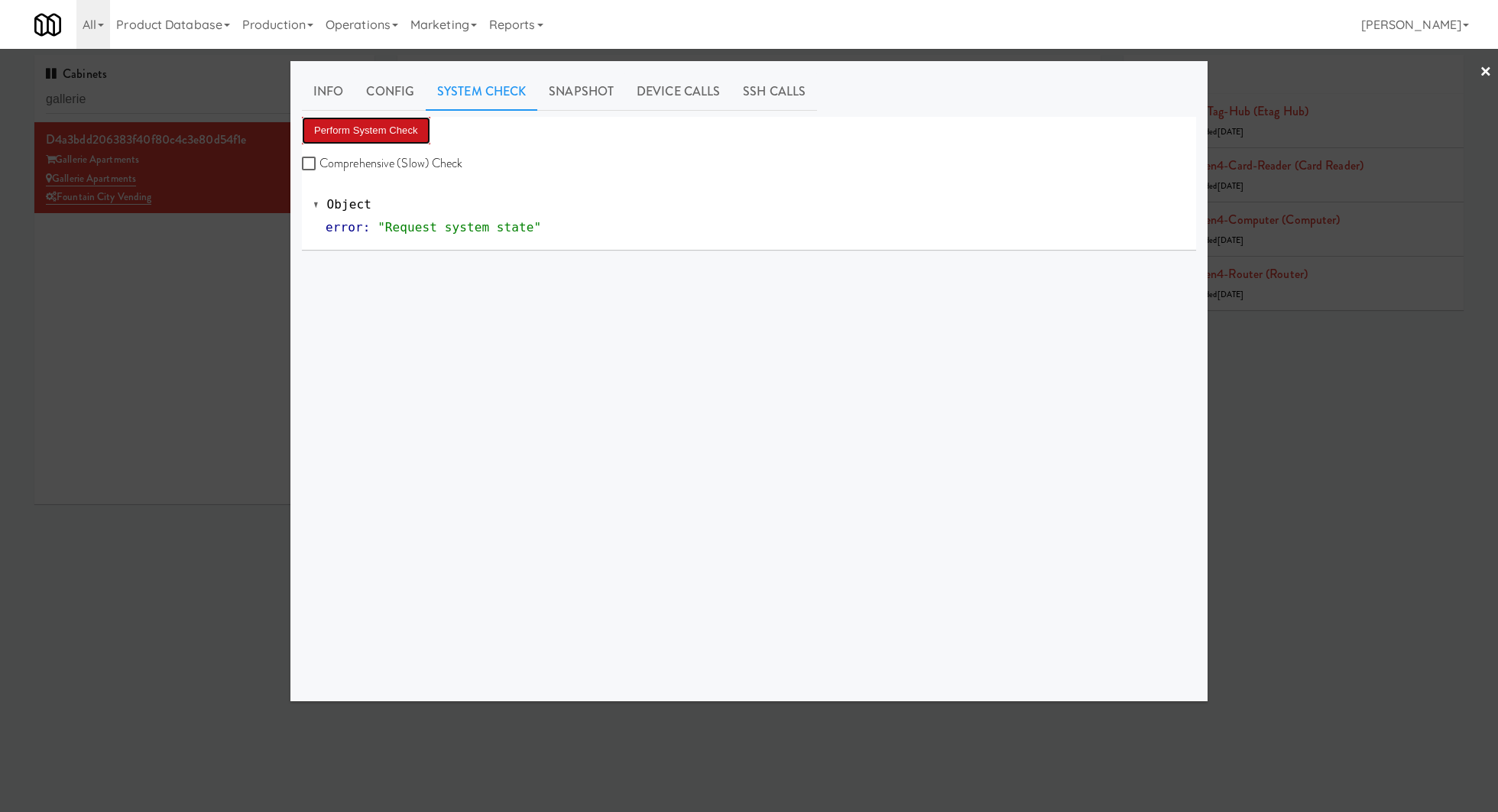
click at [425, 132] on button "Perform System Check" at bounding box center [367, 130] width 129 height 28
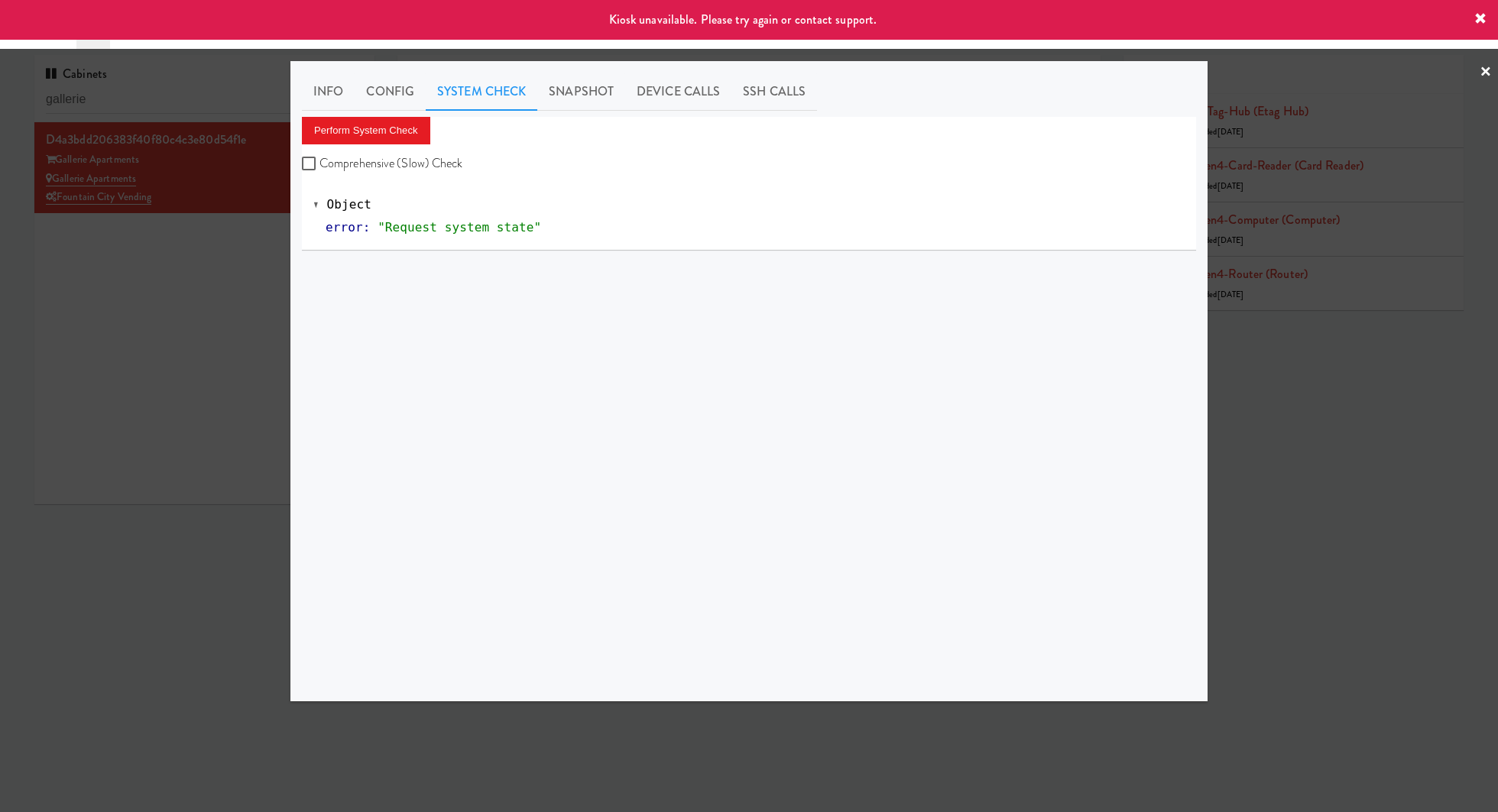
click at [195, 231] on div at bounding box center [749, 406] width 1498 height 812
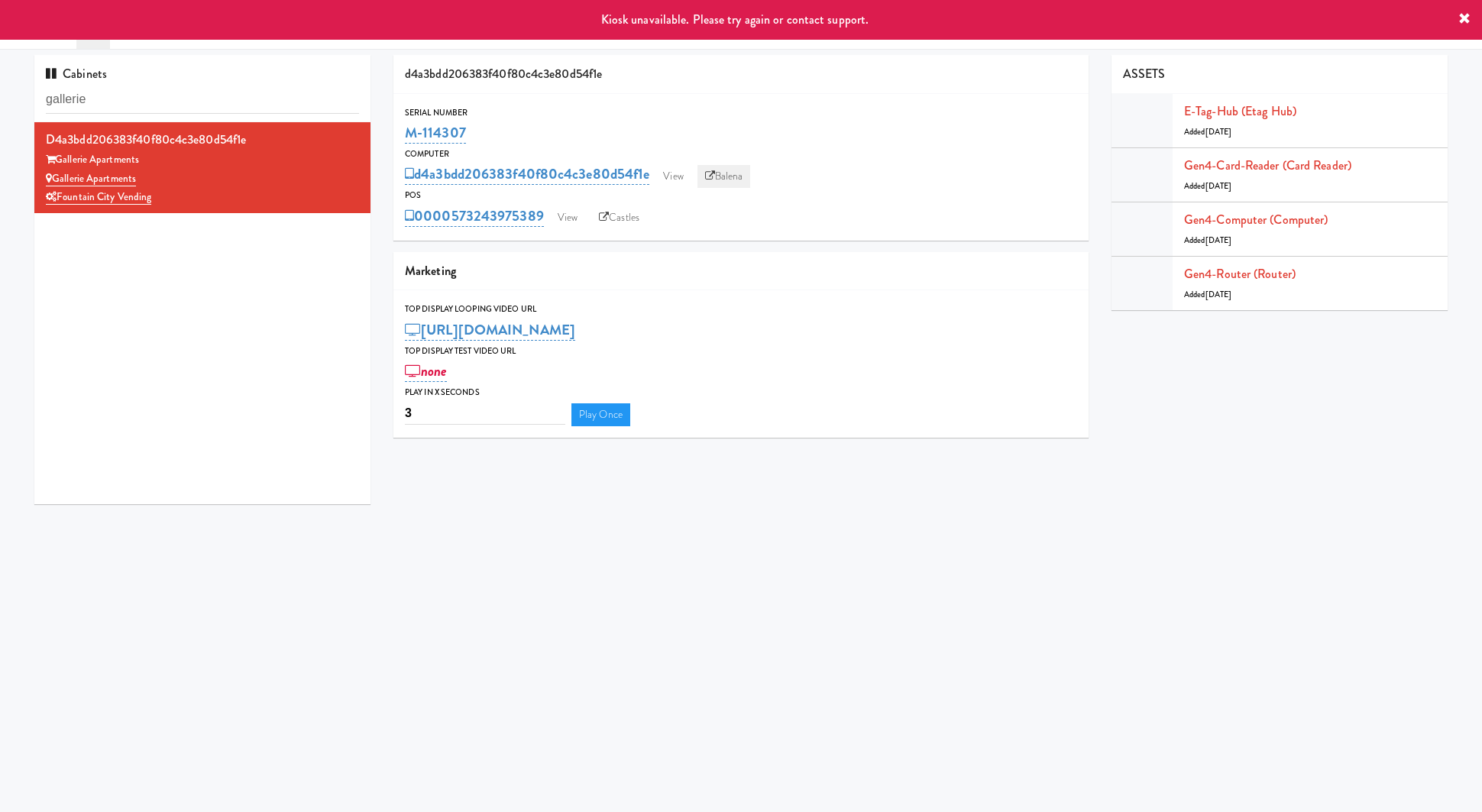
click at [750, 174] on link "Balena" at bounding box center [724, 176] width 53 height 23
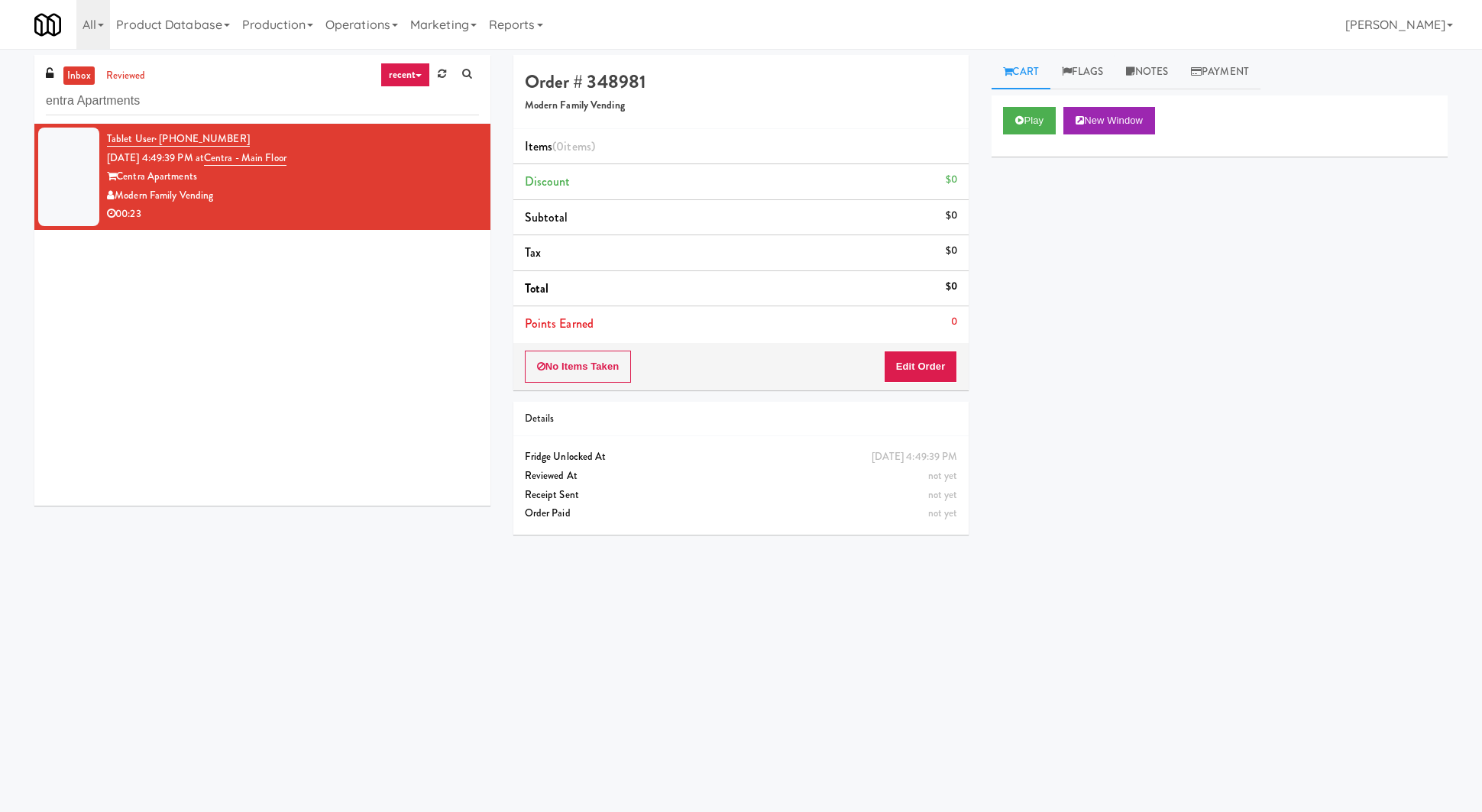
click at [90, 107] on input "entra Apartments" at bounding box center [262, 102] width 433 height 29
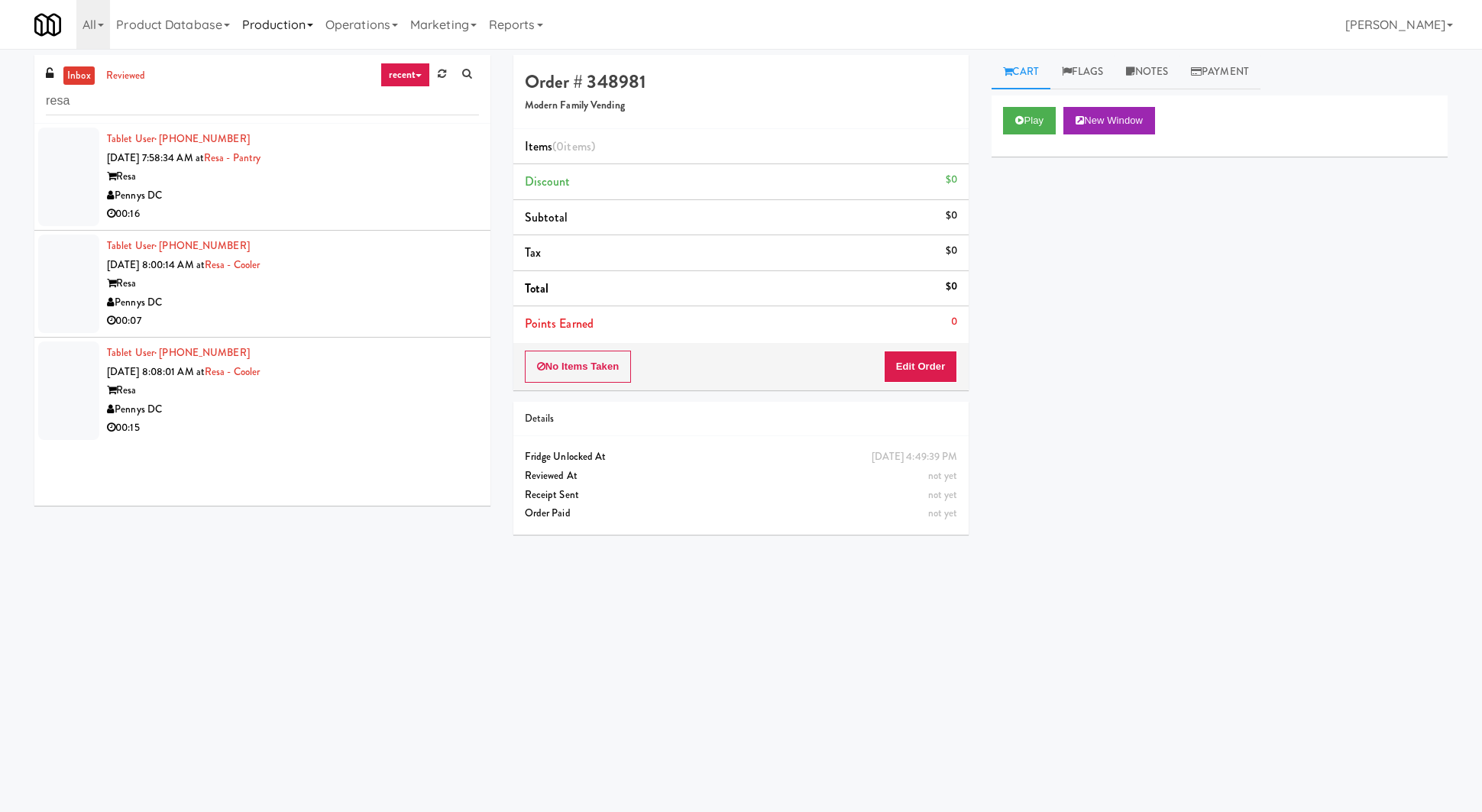
type input "resa"
